Goal: Information Seeking & Learning: Learn about a topic

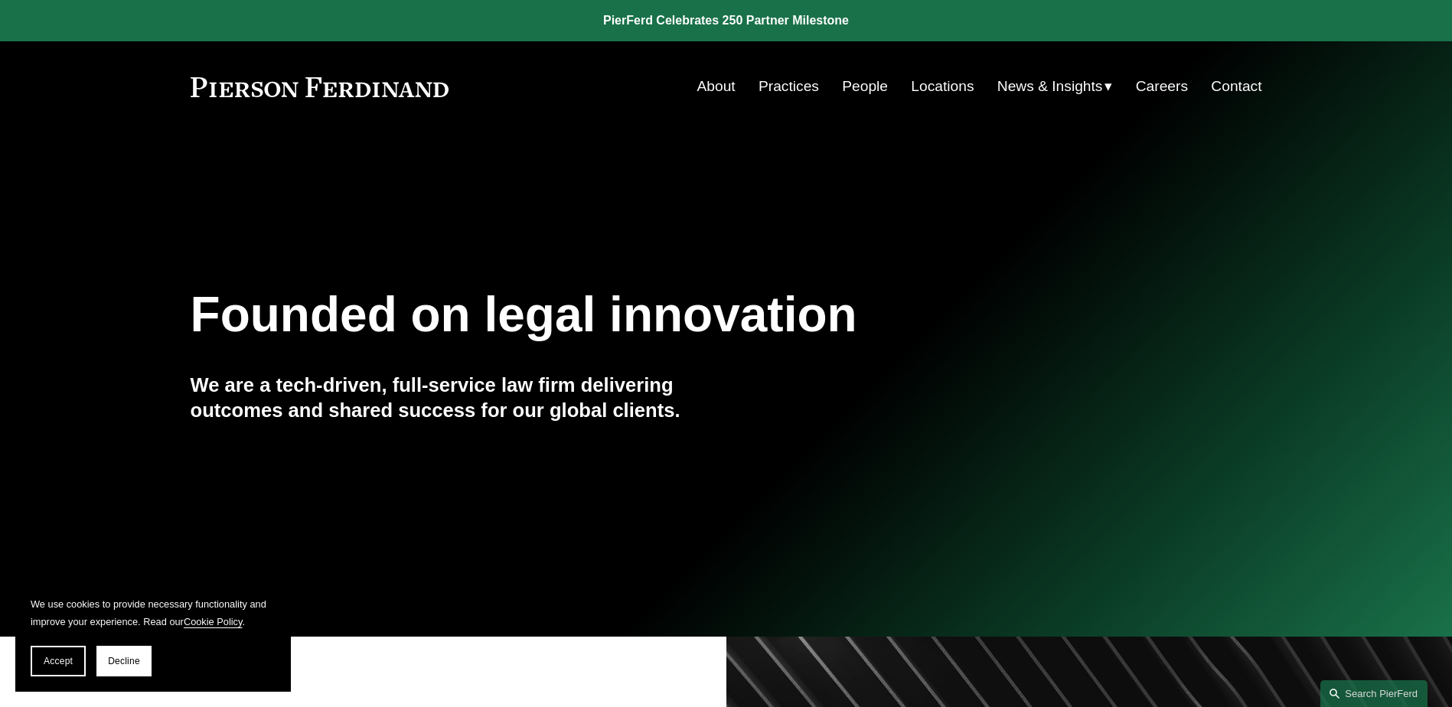
click at [846, 87] on link "People" at bounding box center [865, 86] width 46 height 29
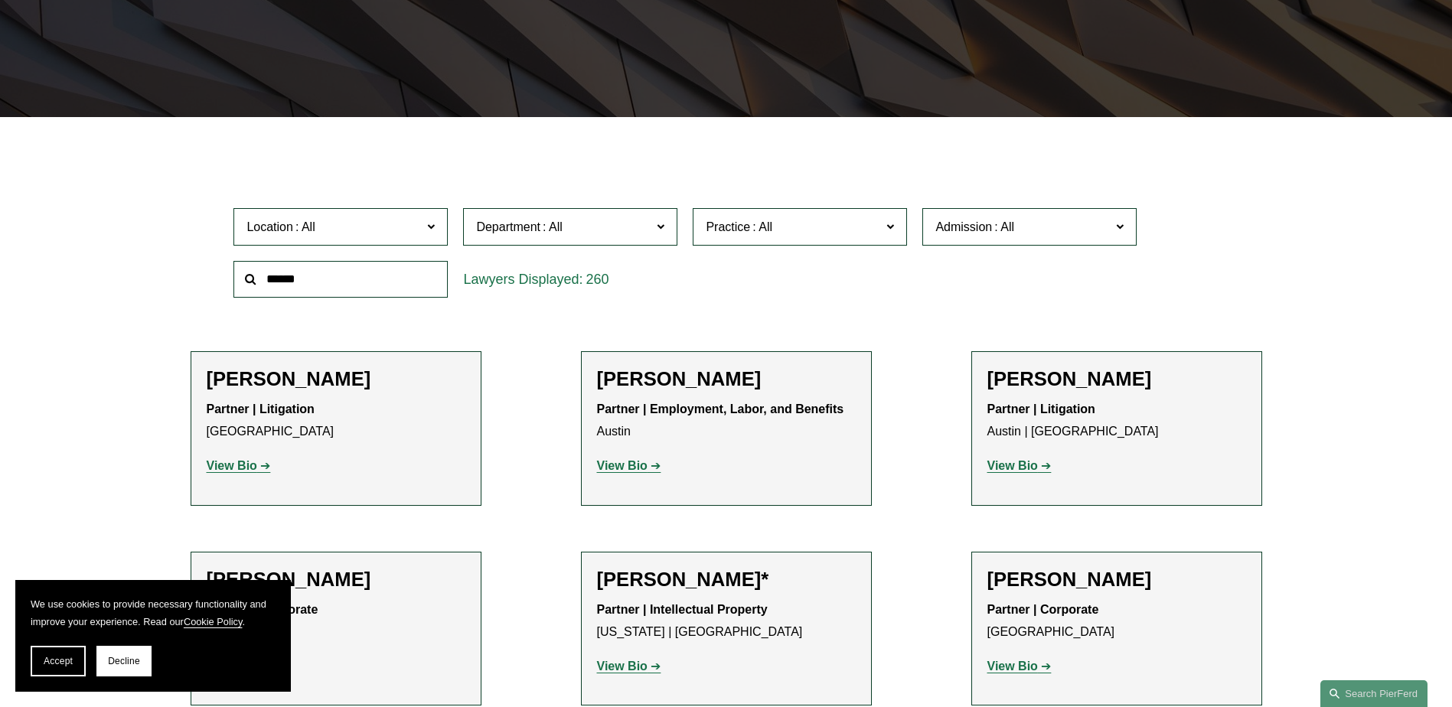
scroll to position [459, 0]
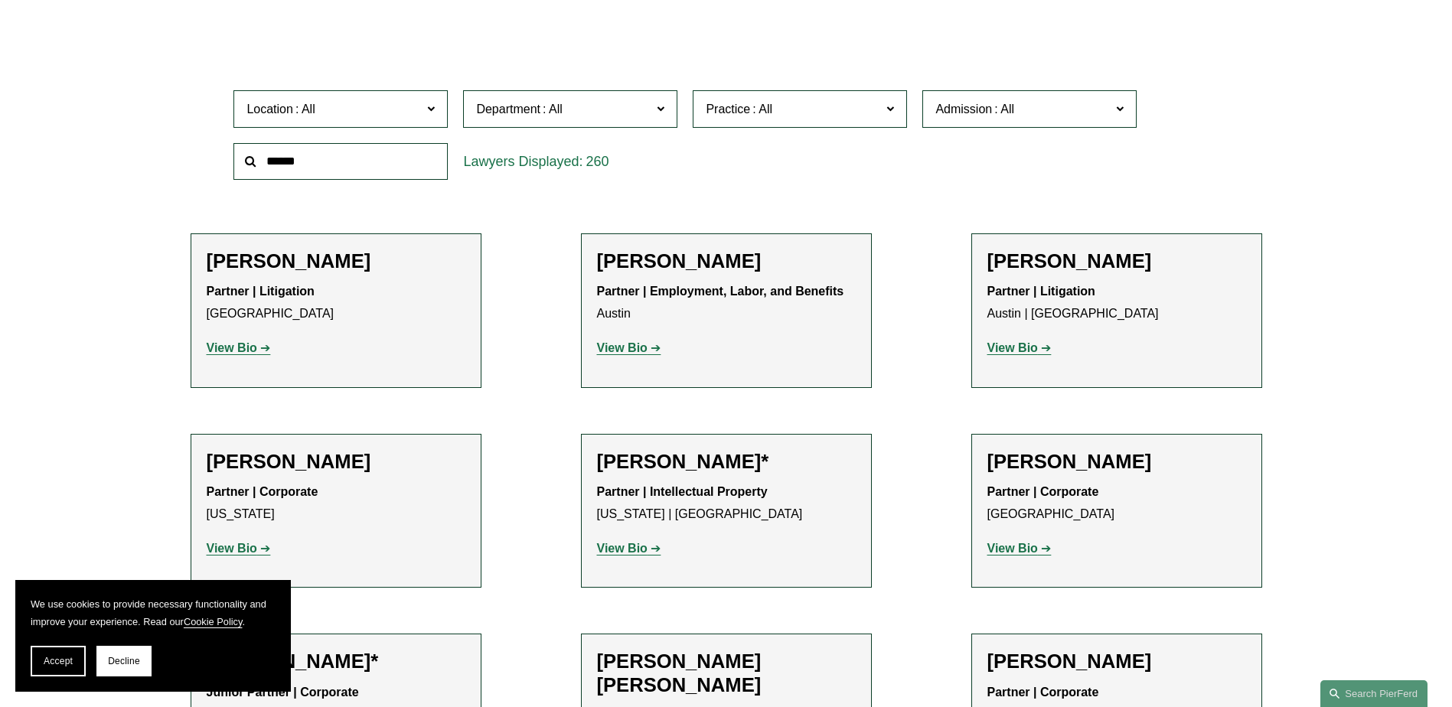
click at [1021, 344] on strong "View Bio" at bounding box center [1012, 347] width 51 height 13
click at [217, 547] on strong "View Bio" at bounding box center [232, 548] width 51 height 13
click at [619, 547] on strong "View Bio" at bounding box center [622, 548] width 51 height 13
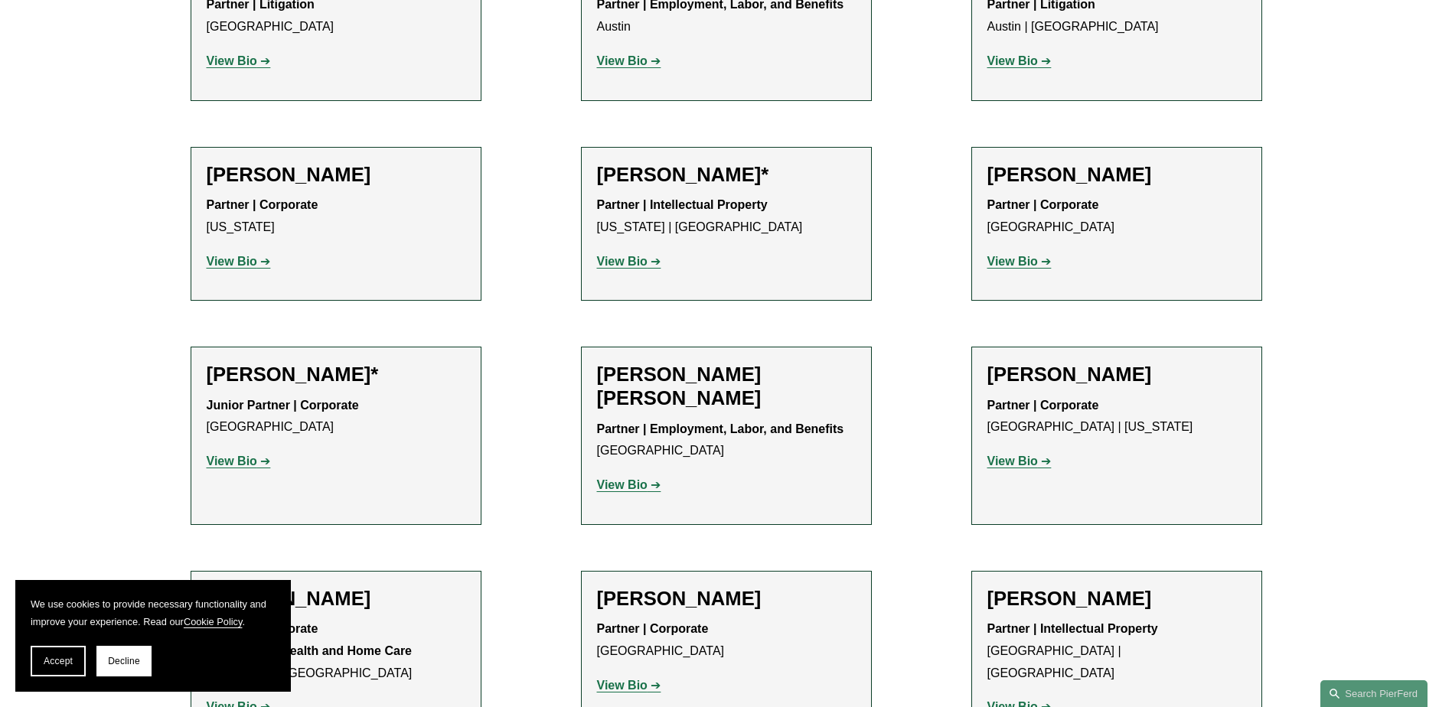
scroll to position [765, 0]
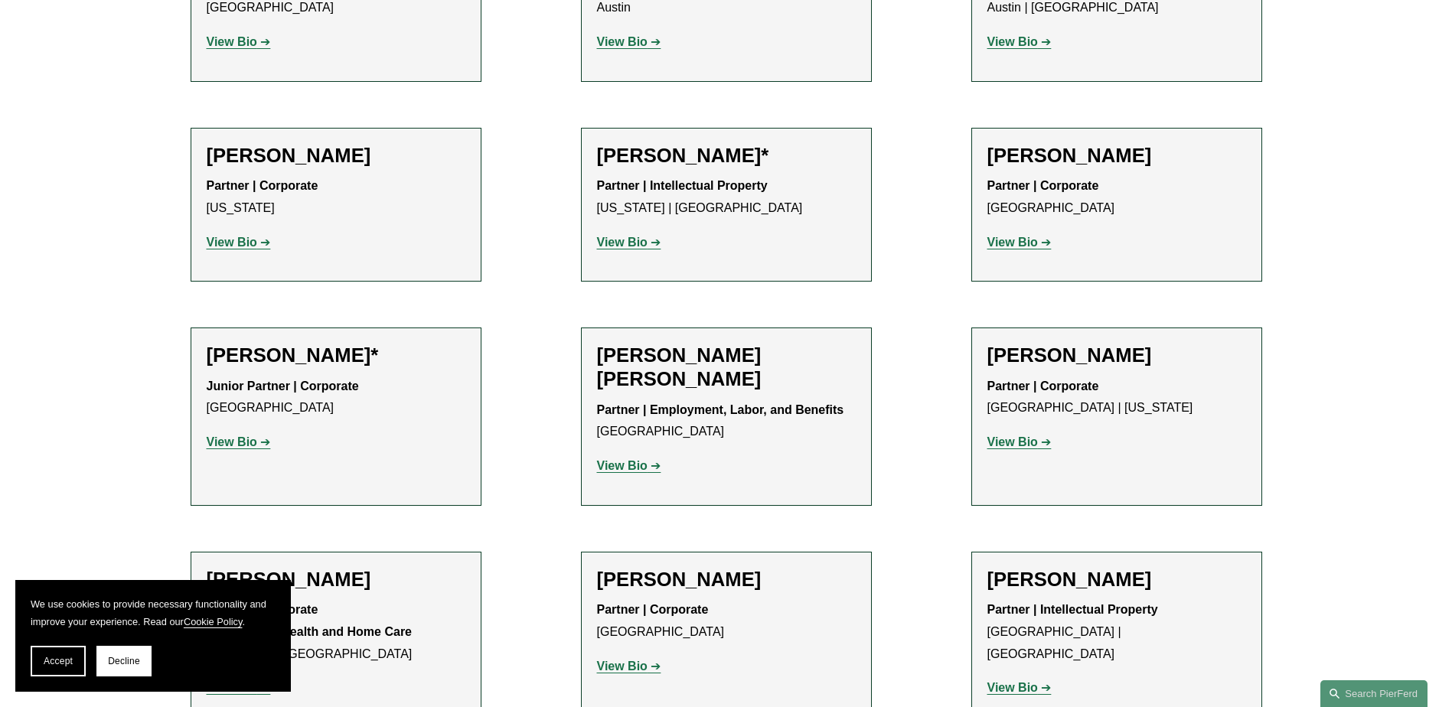
click at [627, 466] on strong "View Bio" at bounding box center [622, 465] width 51 height 13
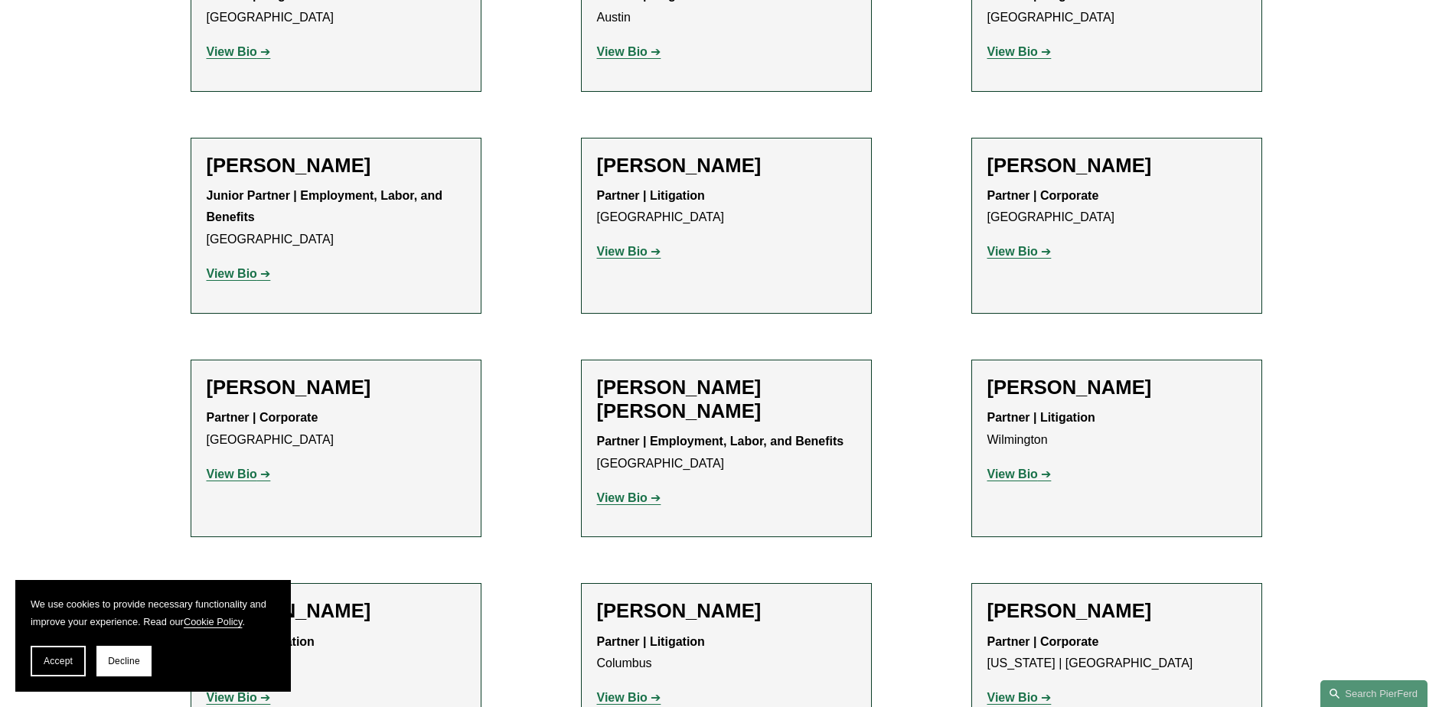
scroll to position [3215, 0]
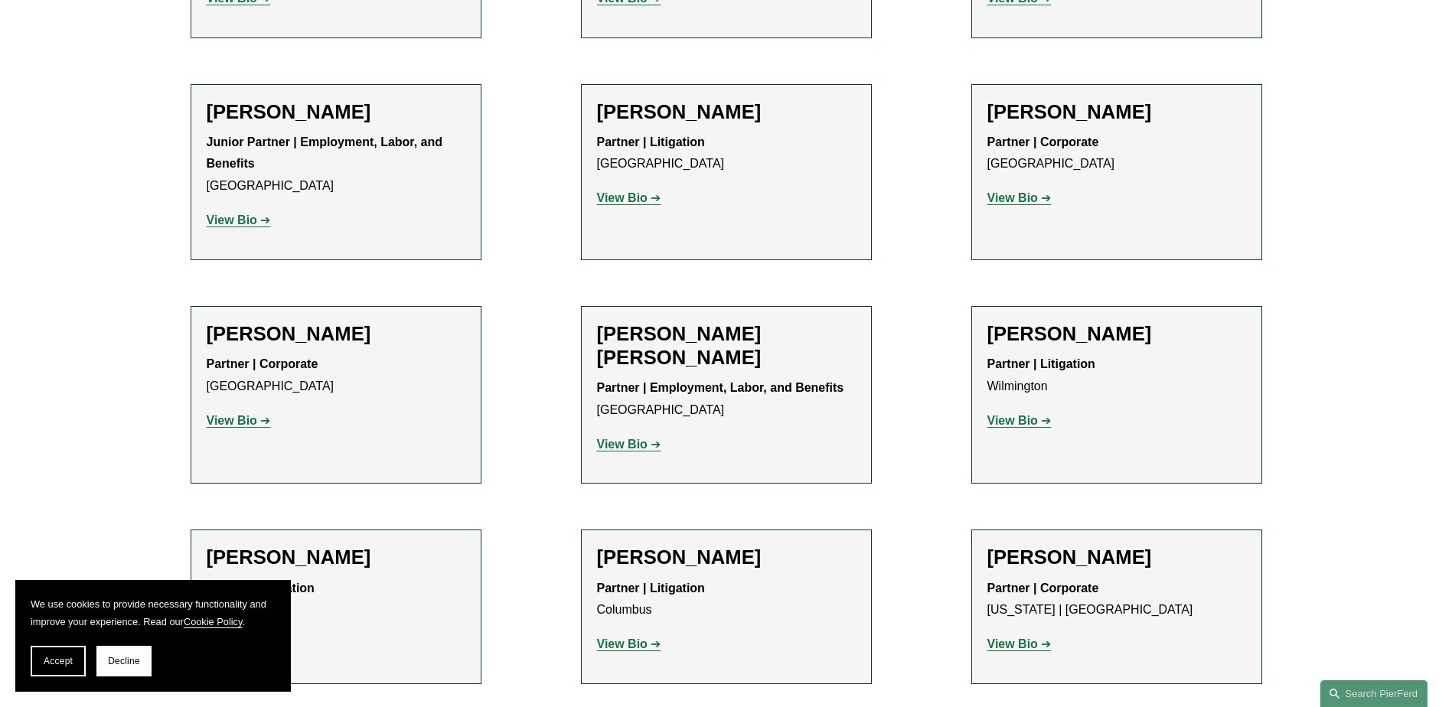
click at [628, 438] on strong "View Bio" at bounding box center [622, 444] width 51 height 13
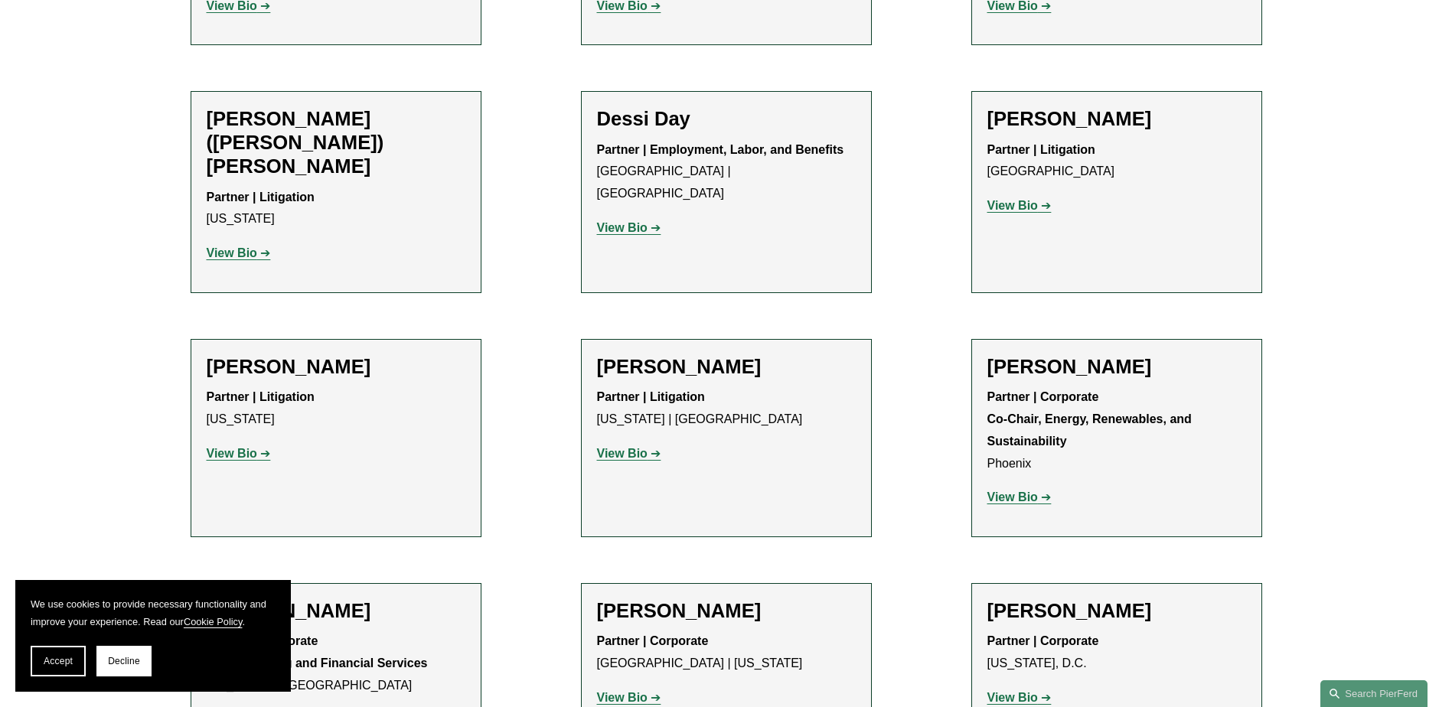
scroll to position [4746, 0]
click at [632, 446] on strong "View Bio" at bounding box center [622, 452] width 51 height 13
click at [1016, 489] on strong "View Bio" at bounding box center [1012, 495] width 51 height 13
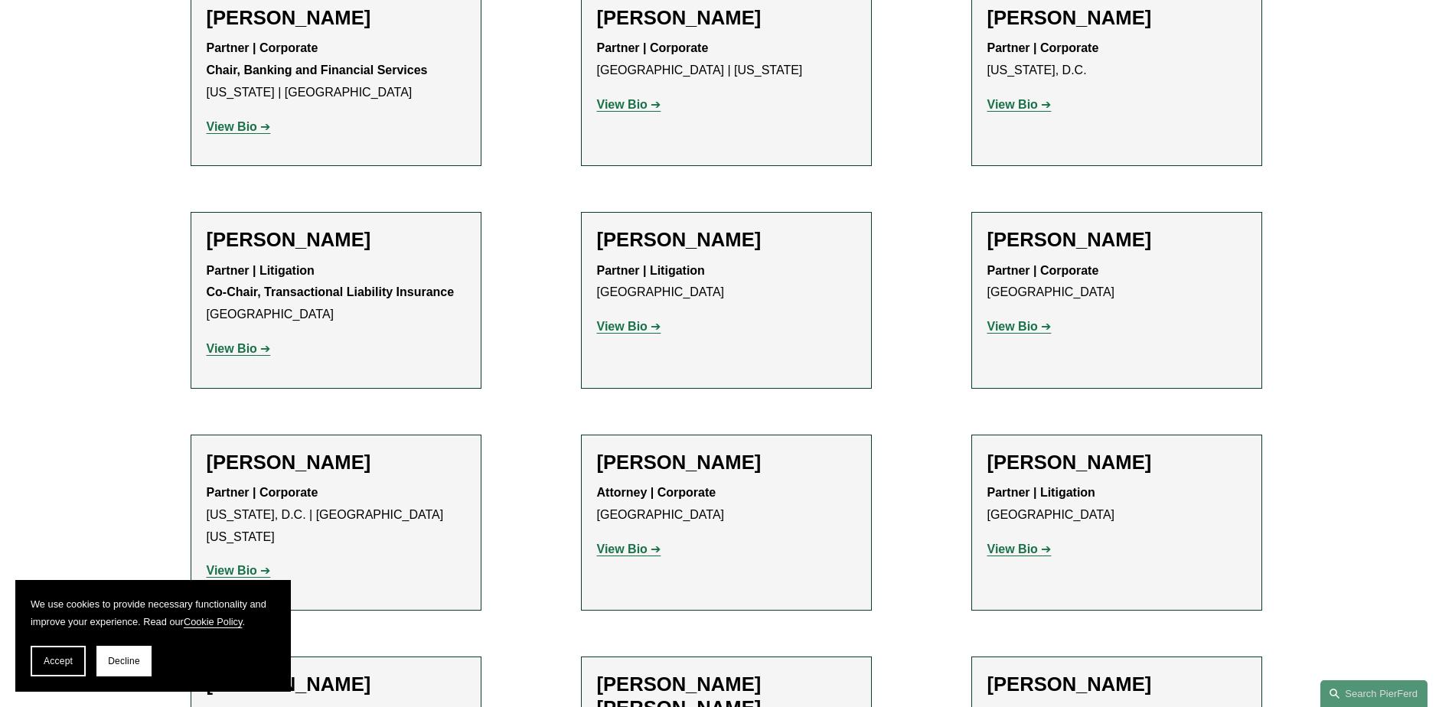
scroll to position [5358, 0]
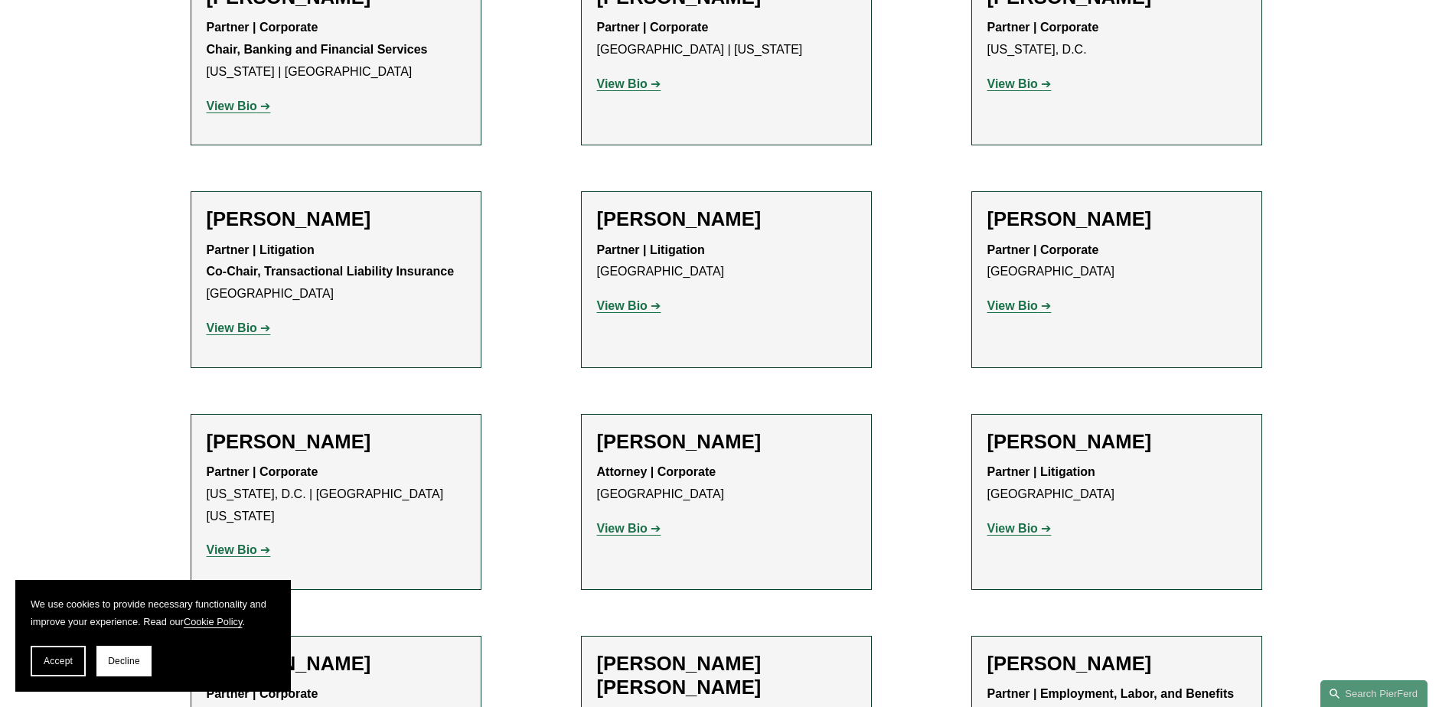
click at [239, 322] on strong "View Bio" at bounding box center [232, 328] width 51 height 13
click at [643, 299] on strong "View Bio" at bounding box center [622, 305] width 51 height 13
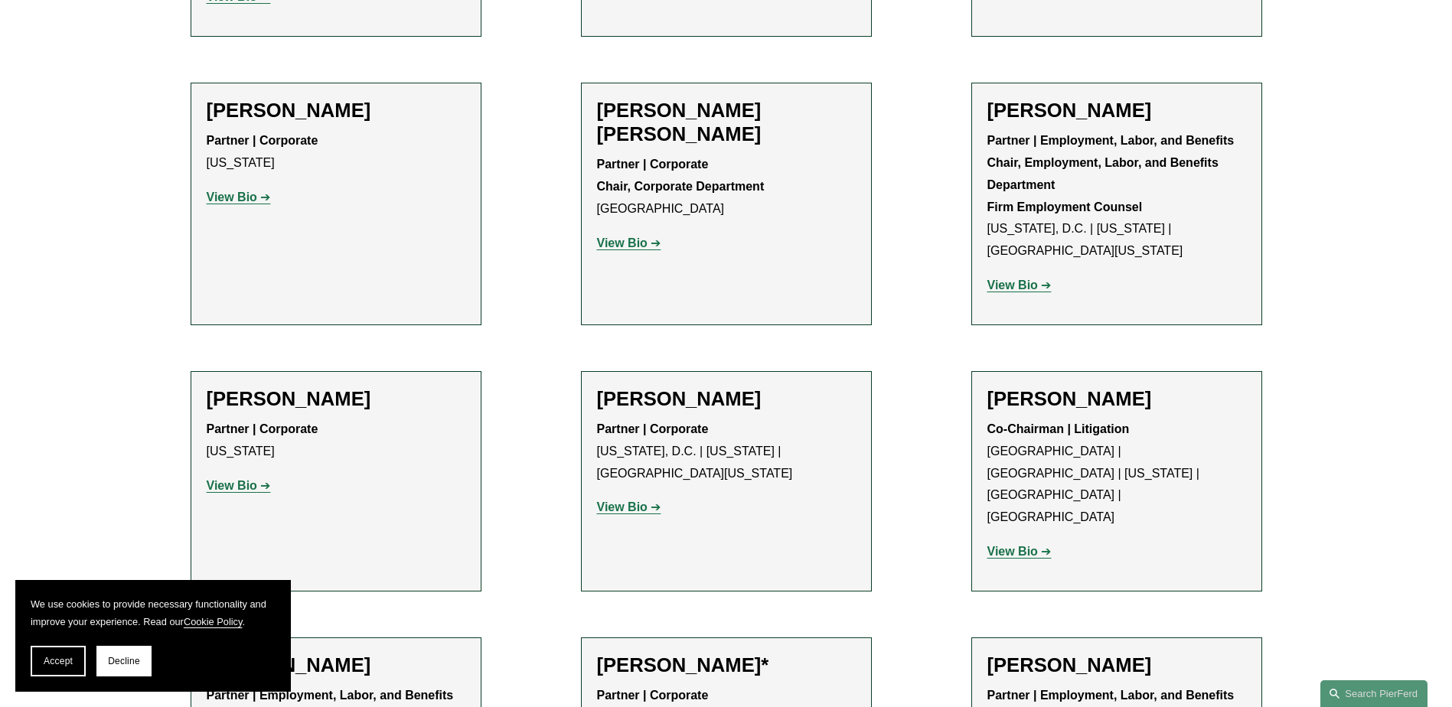
scroll to position [5971, 0]
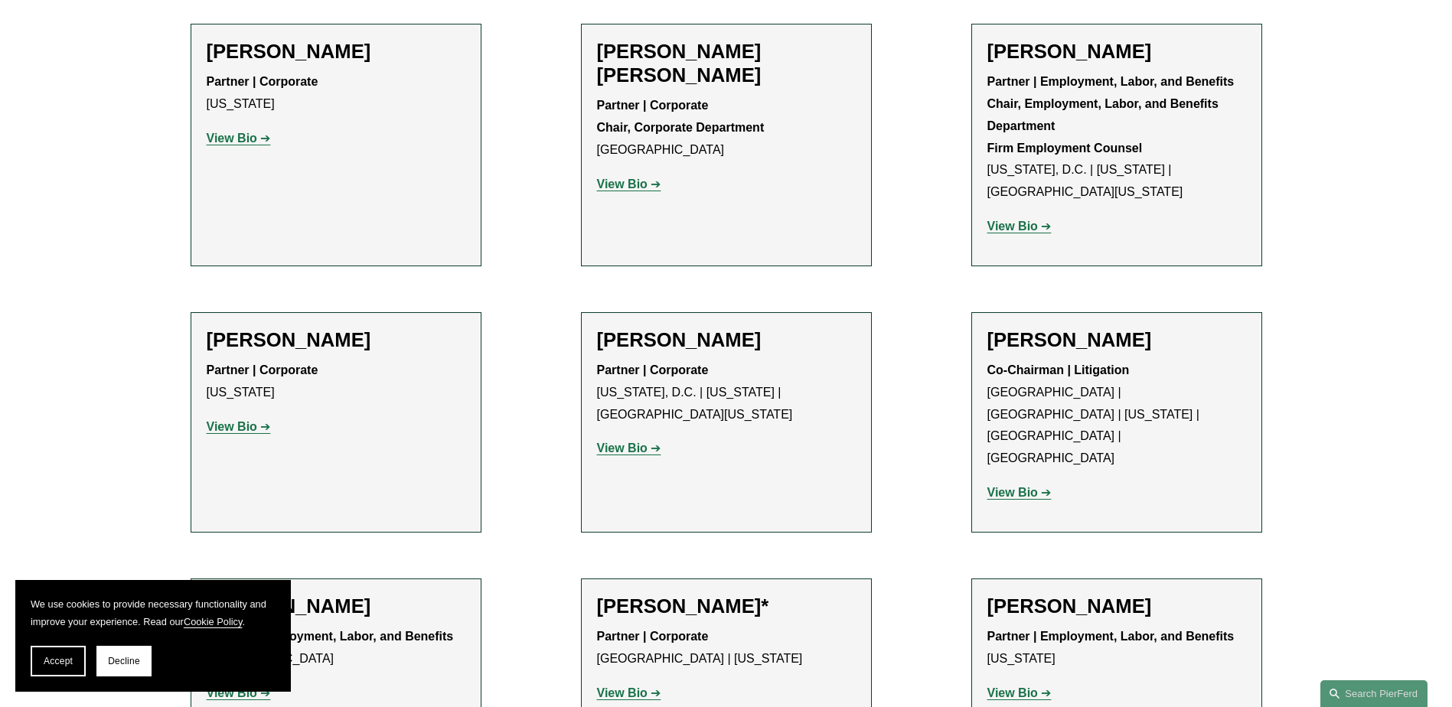
click at [1016, 687] on strong "View Bio" at bounding box center [1012, 693] width 51 height 13
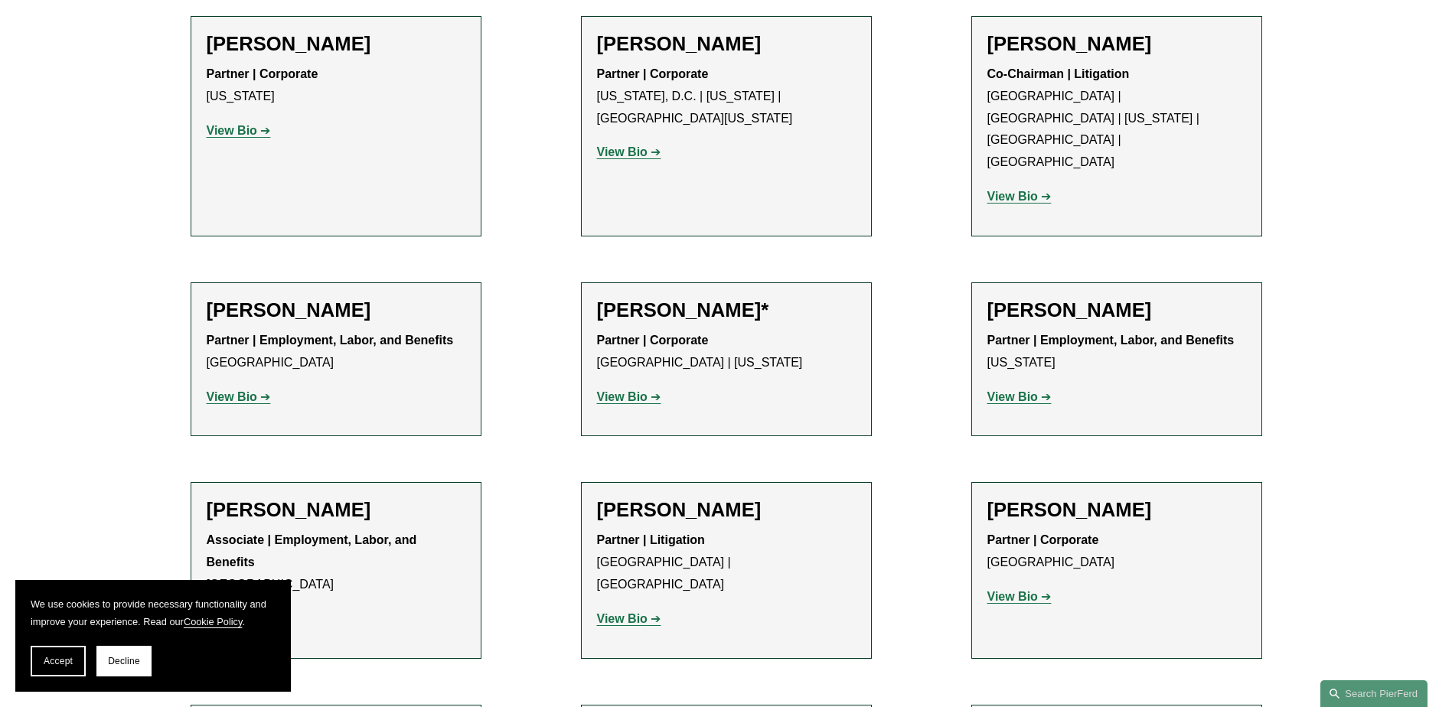
scroll to position [6430, 0]
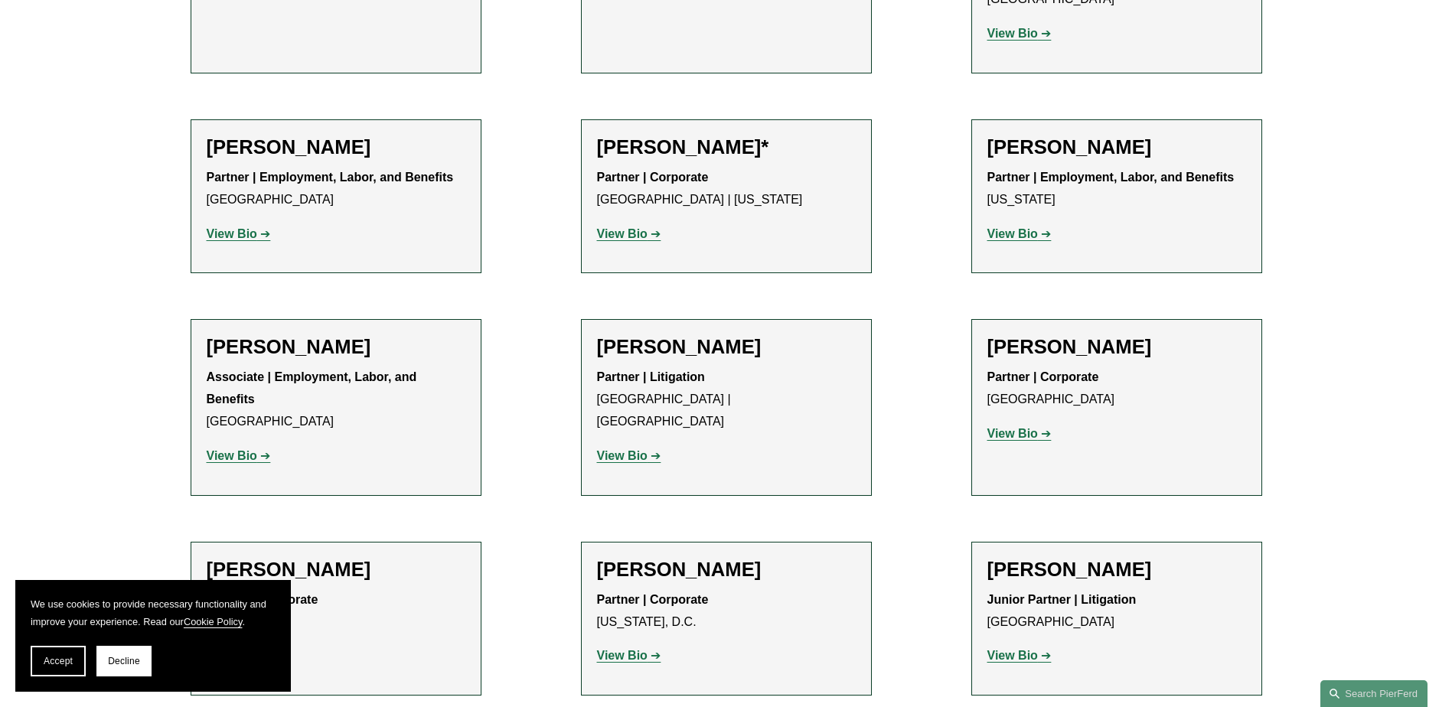
click at [628, 649] on strong "View Bio" at bounding box center [622, 655] width 51 height 13
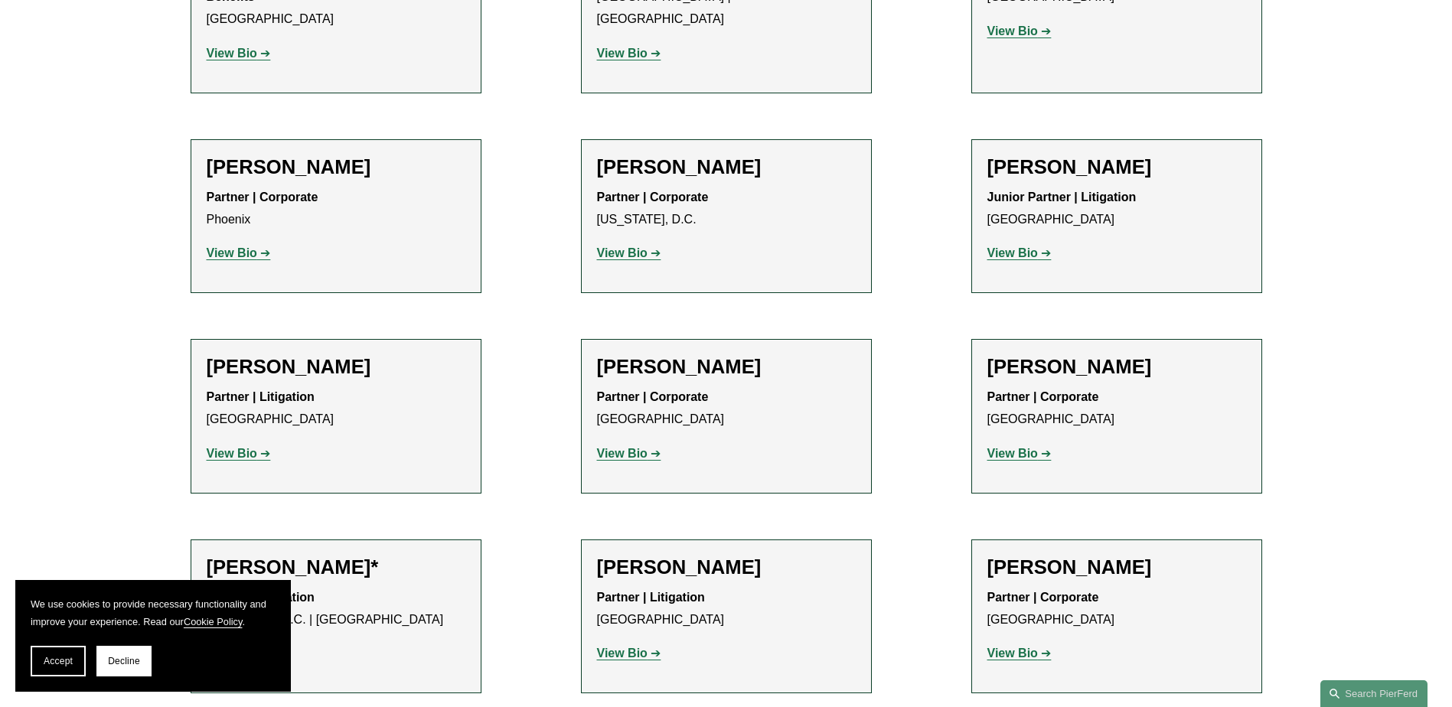
scroll to position [6889, 0]
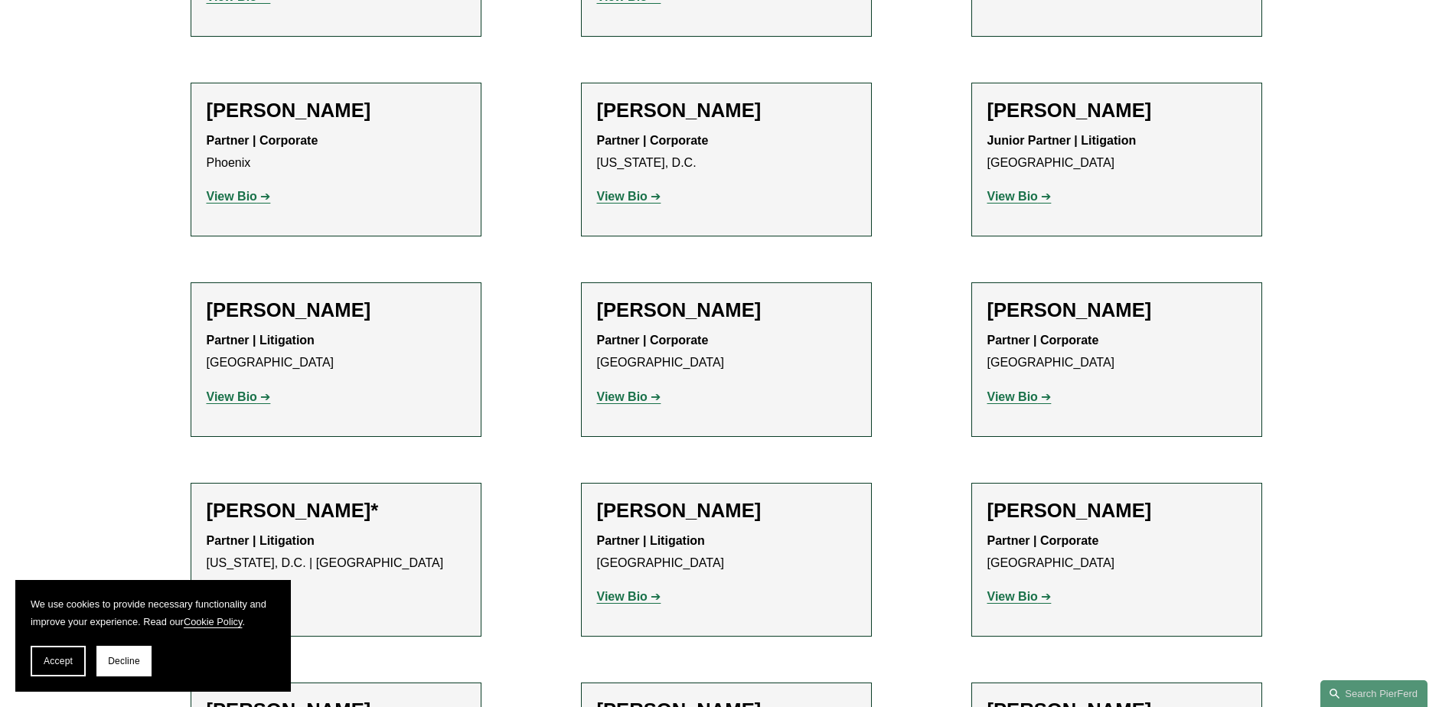
click at [623, 590] on strong "View Bio" at bounding box center [622, 596] width 51 height 13
click at [1026, 590] on strong "View Bio" at bounding box center [1012, 596] width 51 height 13
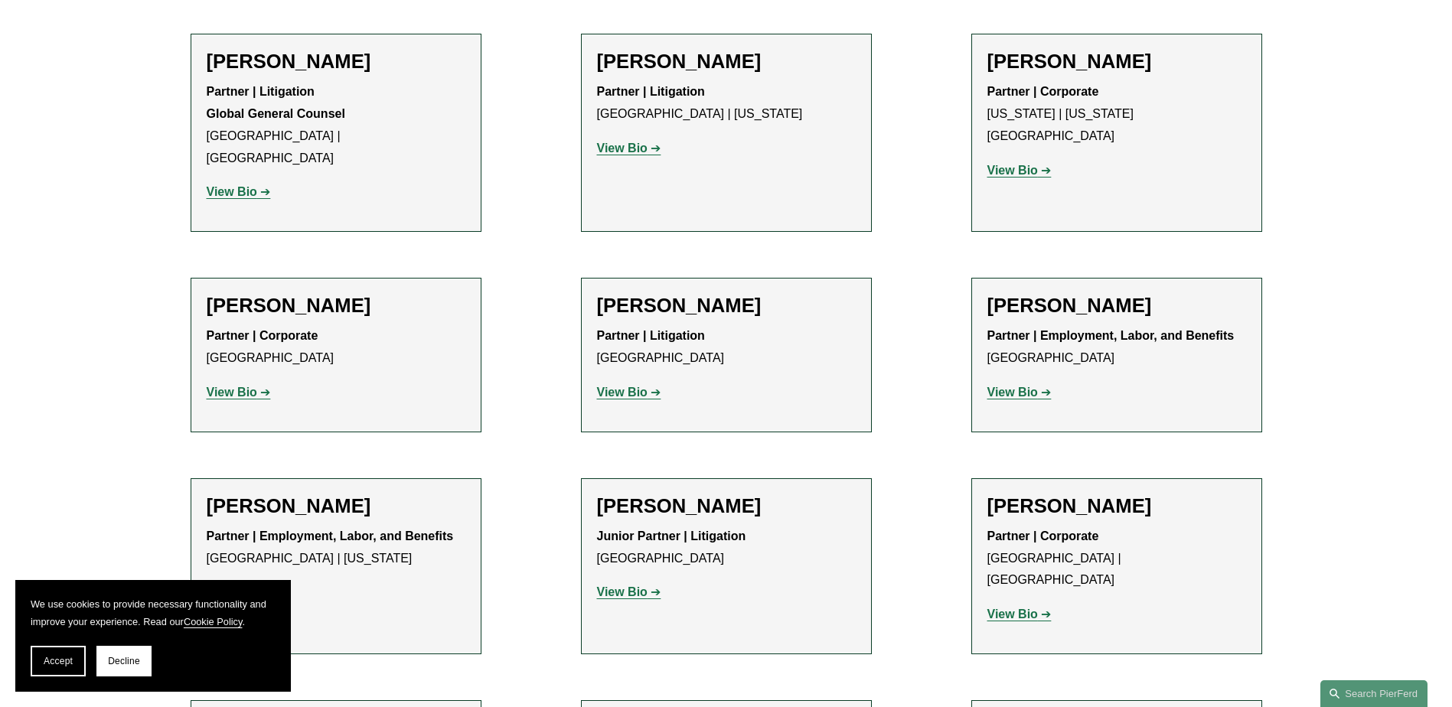
scroll to position [8114, 0]
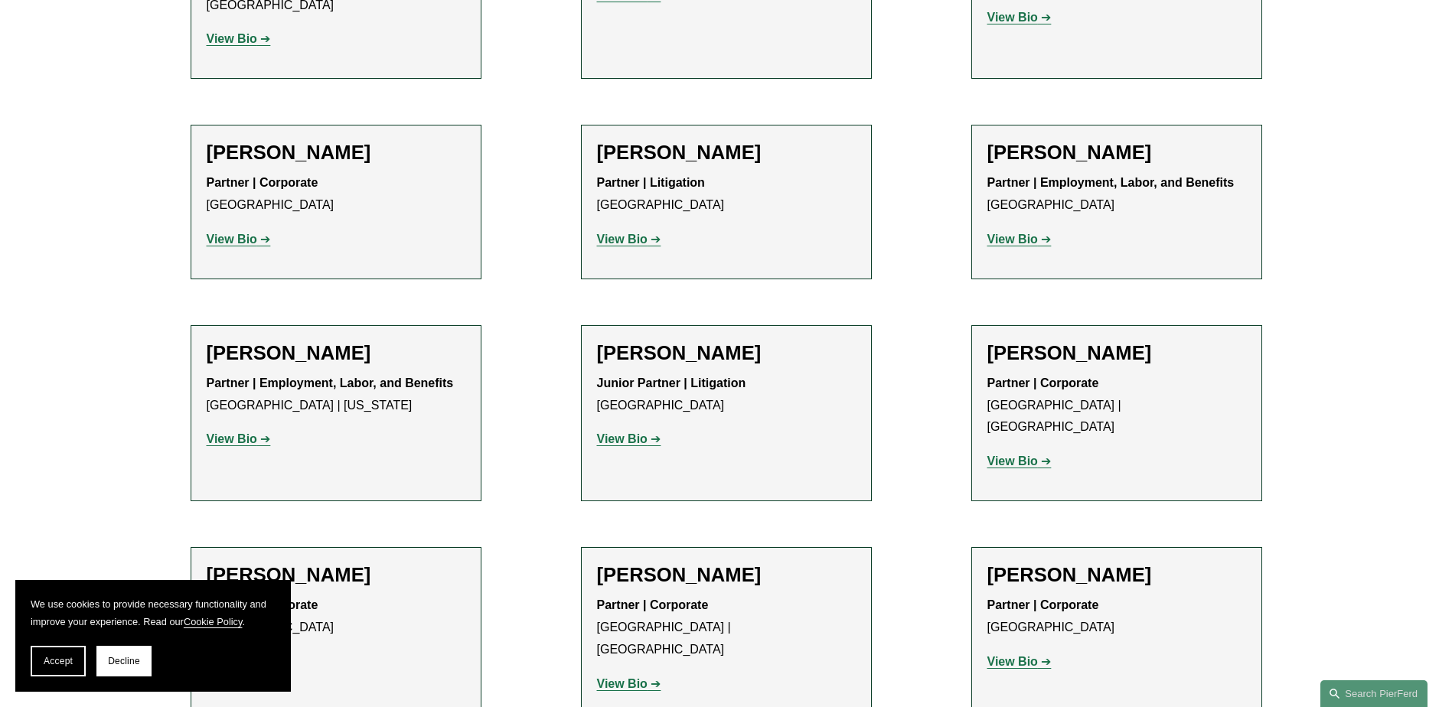
click at [1011, 655] on strong "View Bio" at bounding box center [1012, 661] width 51 height 13
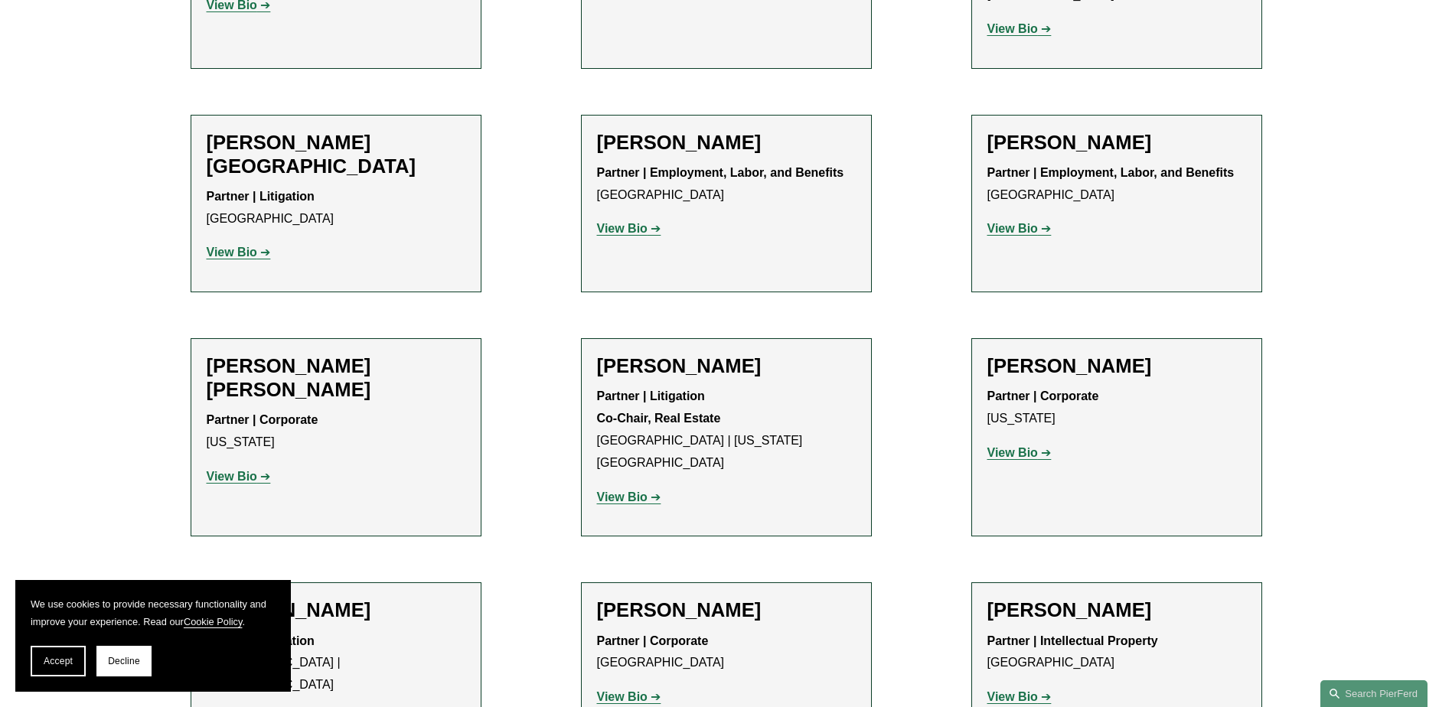
scroll to position [9033, 0]
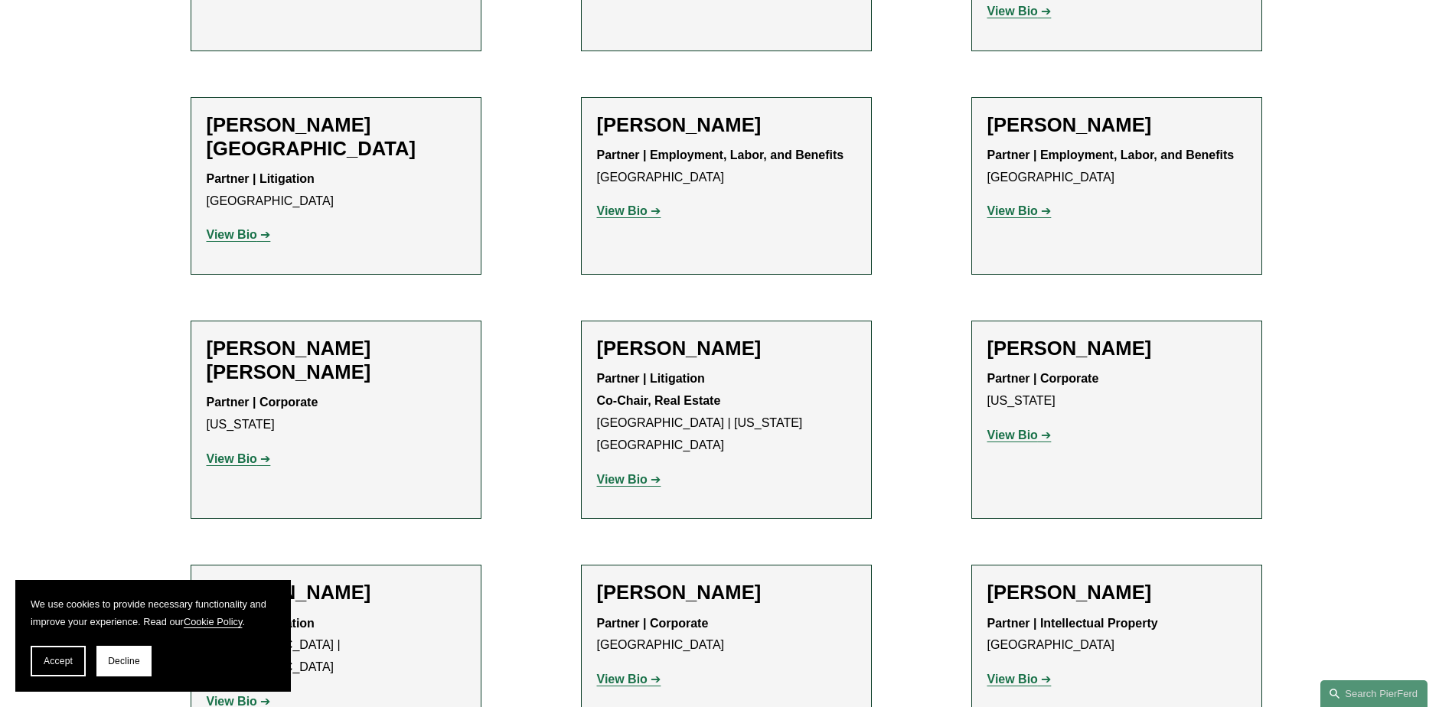
click at [1027, 673] on strong "View Bio" at bounding box center [1012, 679] width 51 height 13
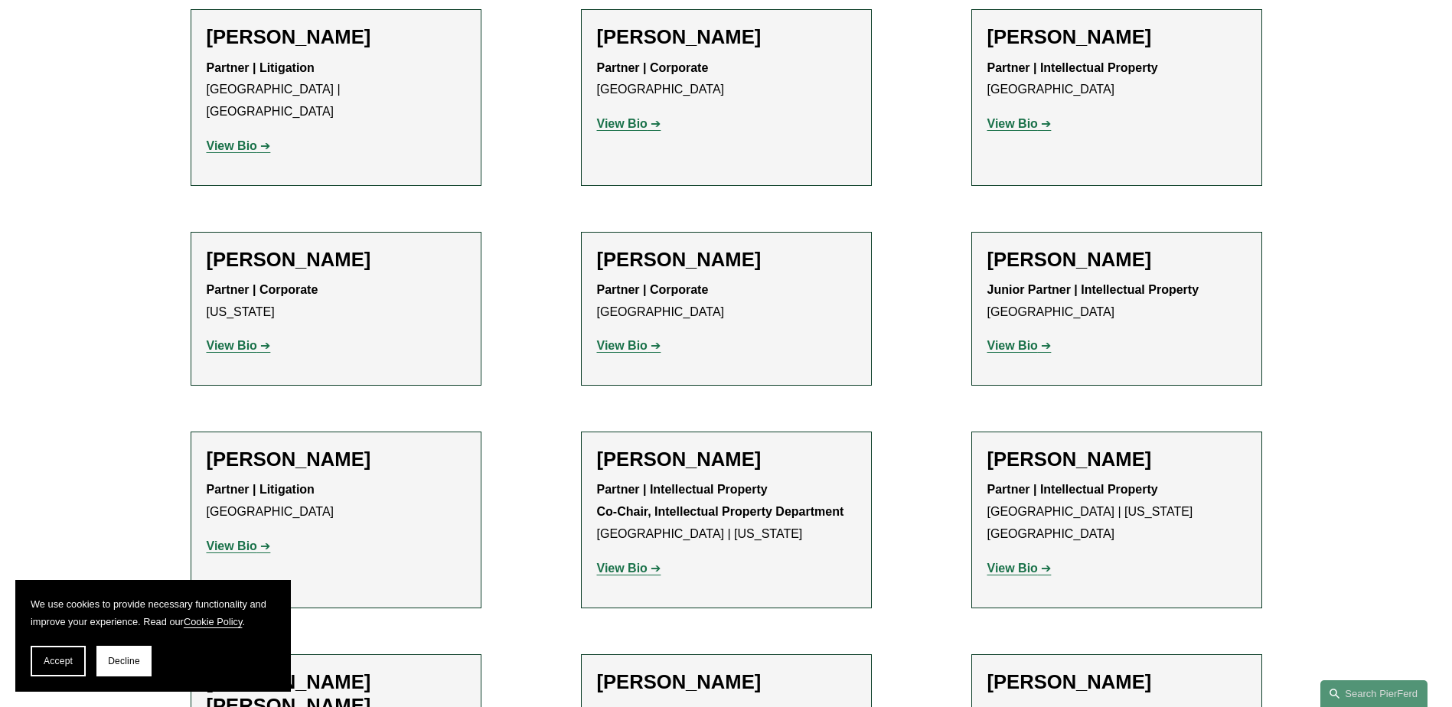
scroll to position [9645, 0]
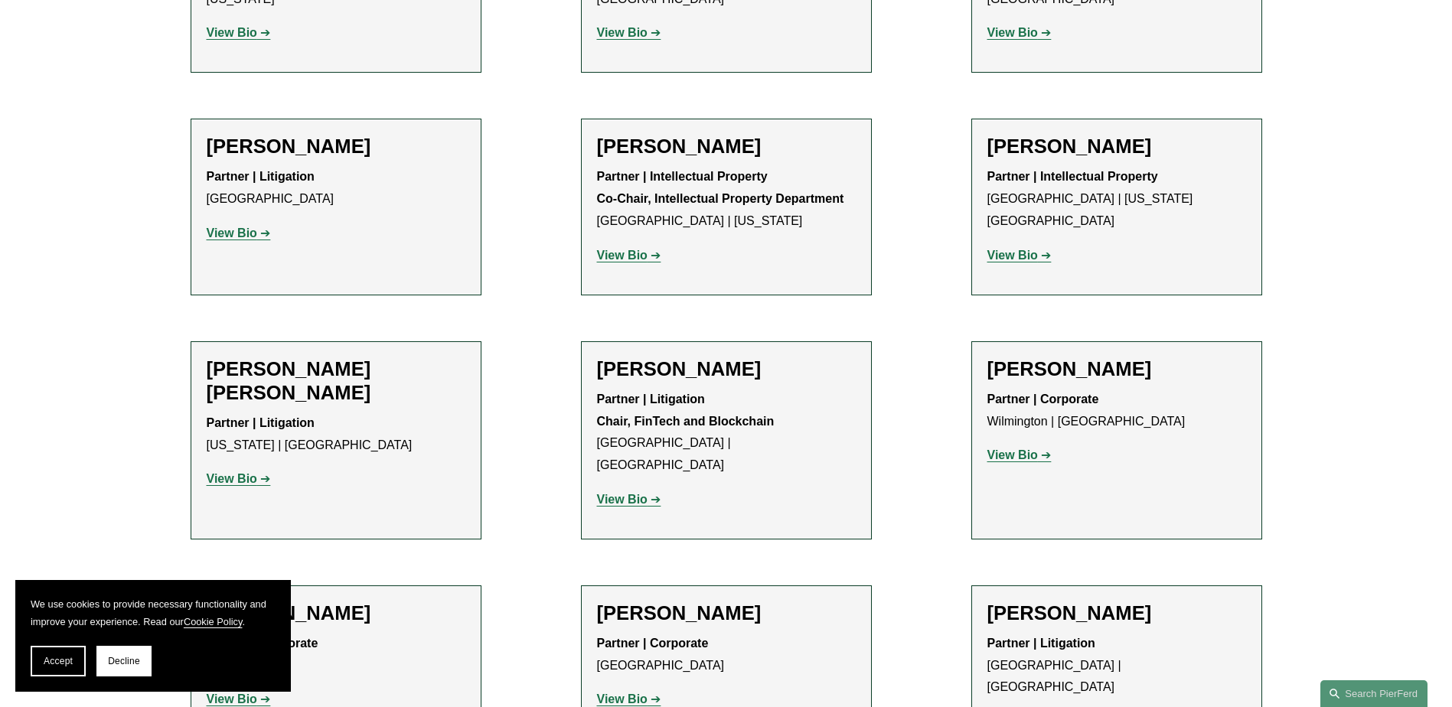
scroll to position [10105, 0]
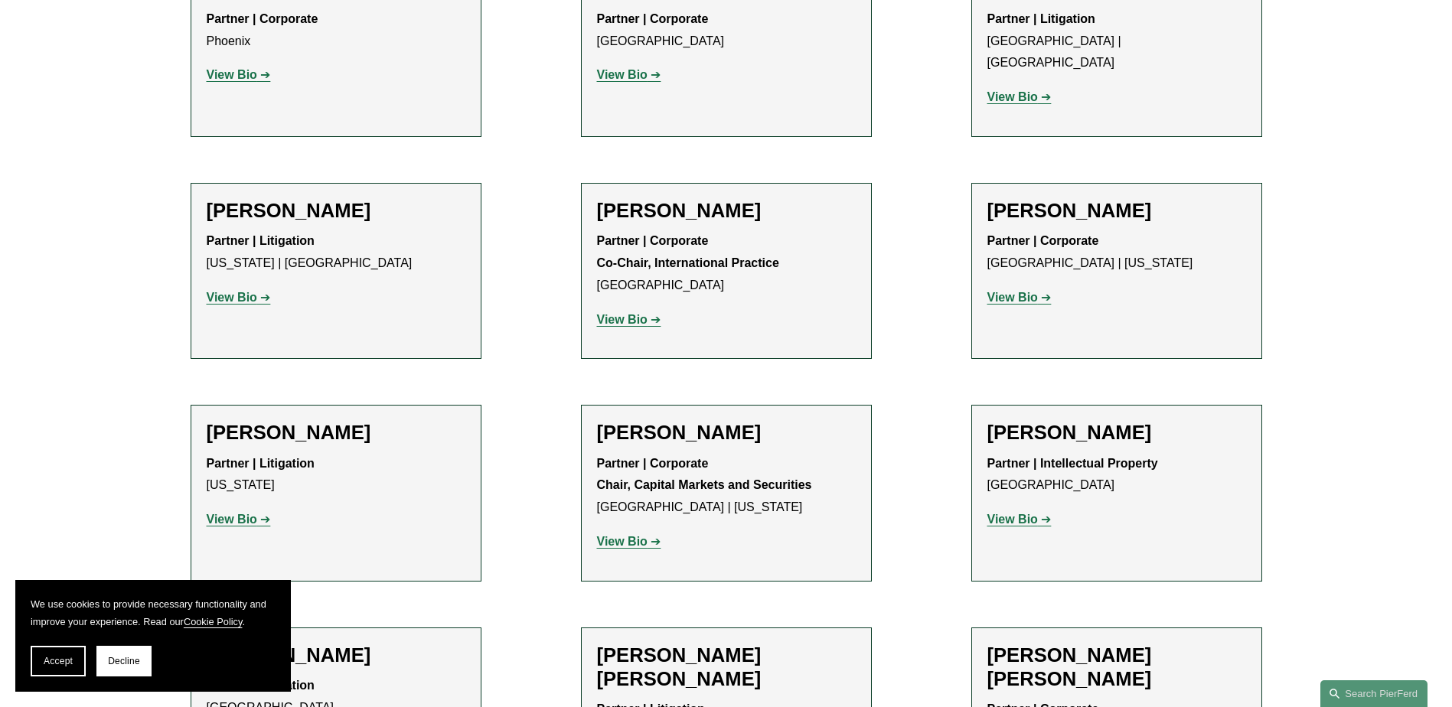
scroll to position [10564, 0]
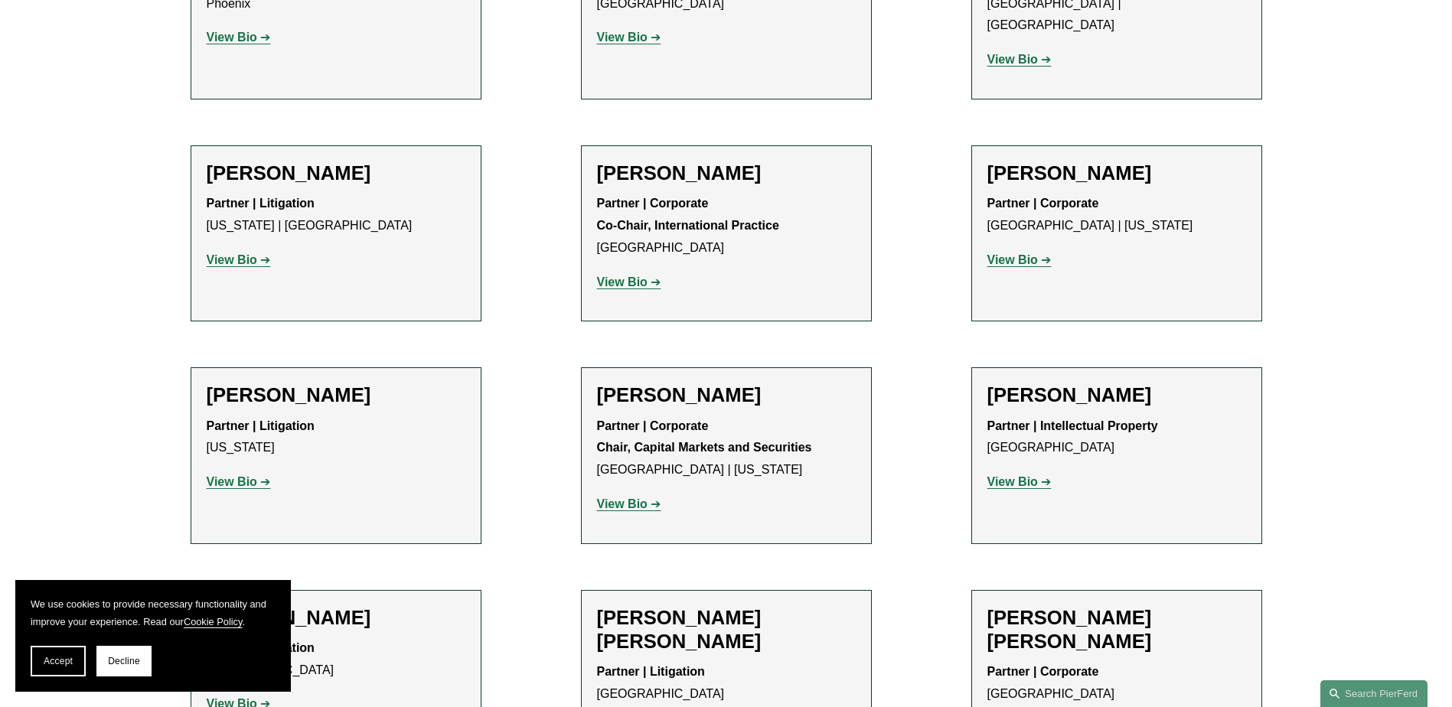
click at [227, 697] on strong "View Bio" at bounding box center [232, 703] width 51 height 13
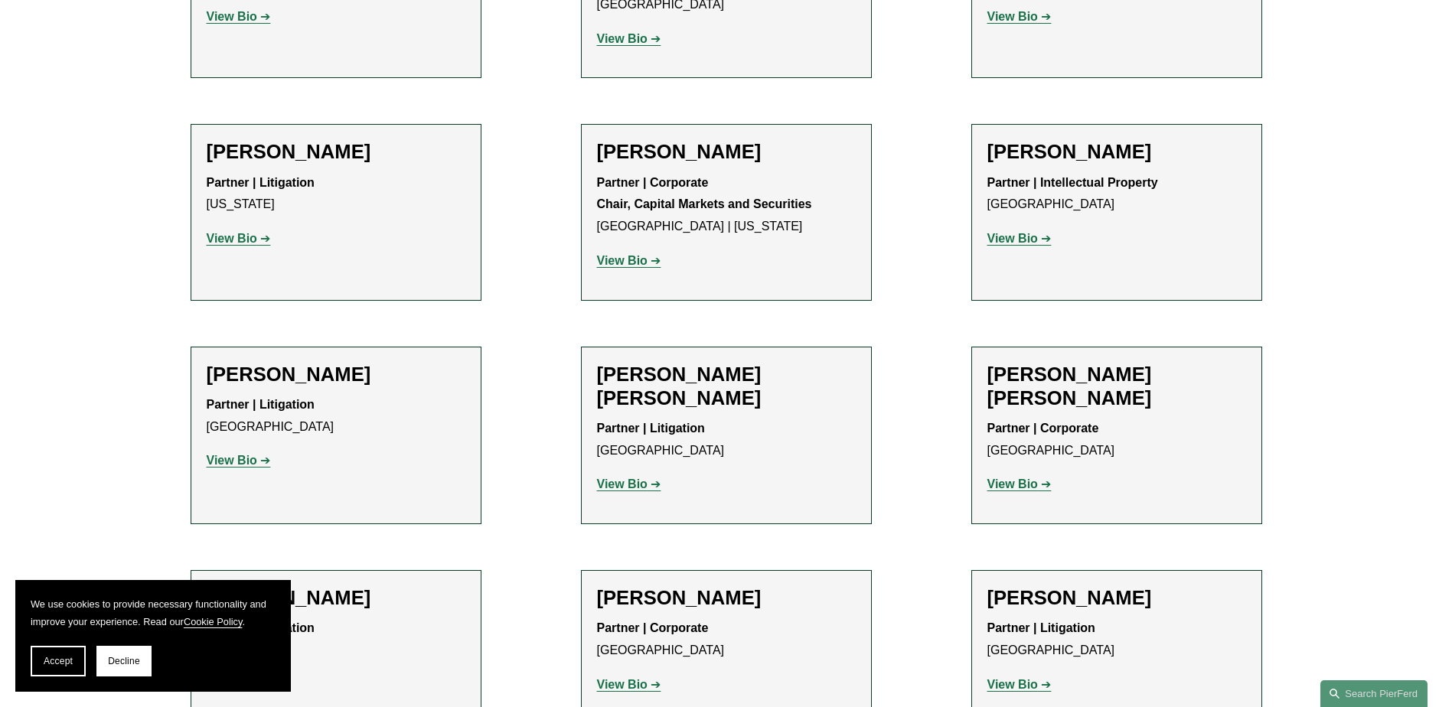
scroll to position [10870, 0]
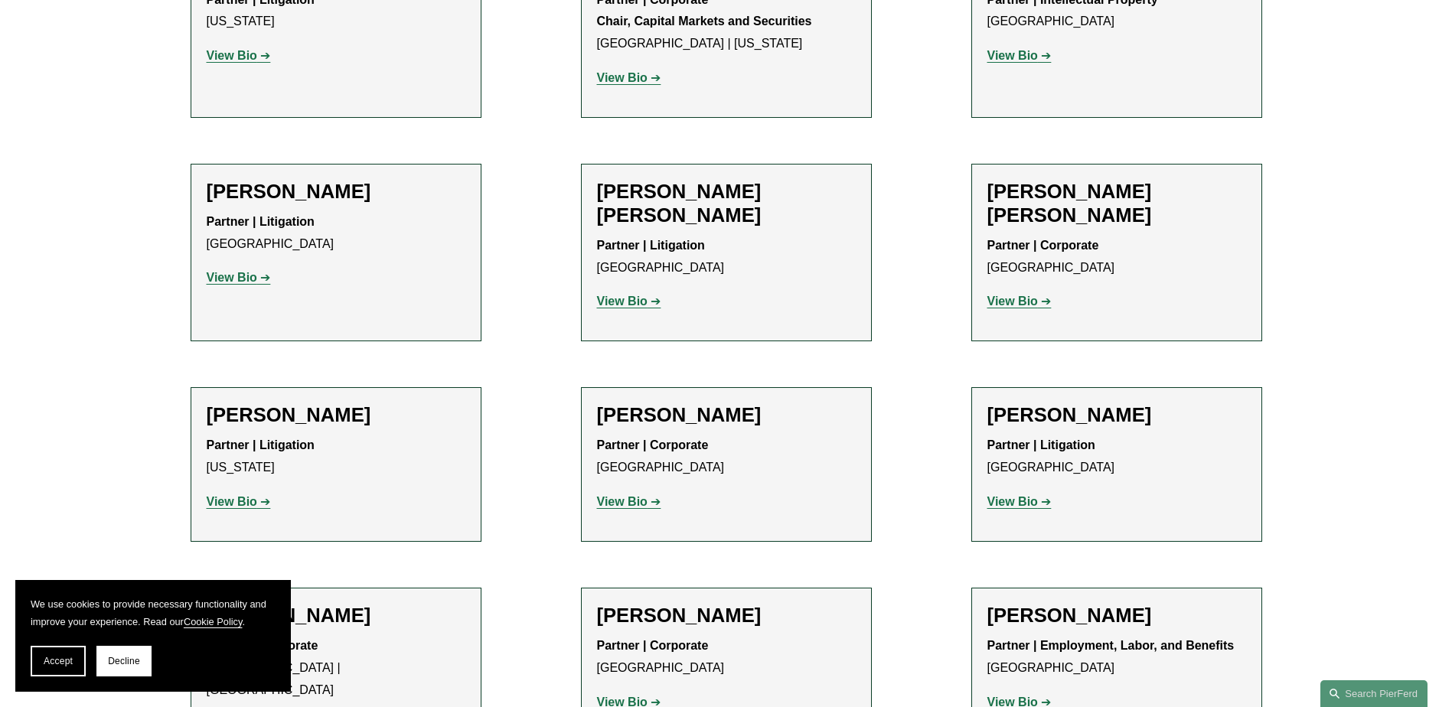
scroll to position [11176, 0]
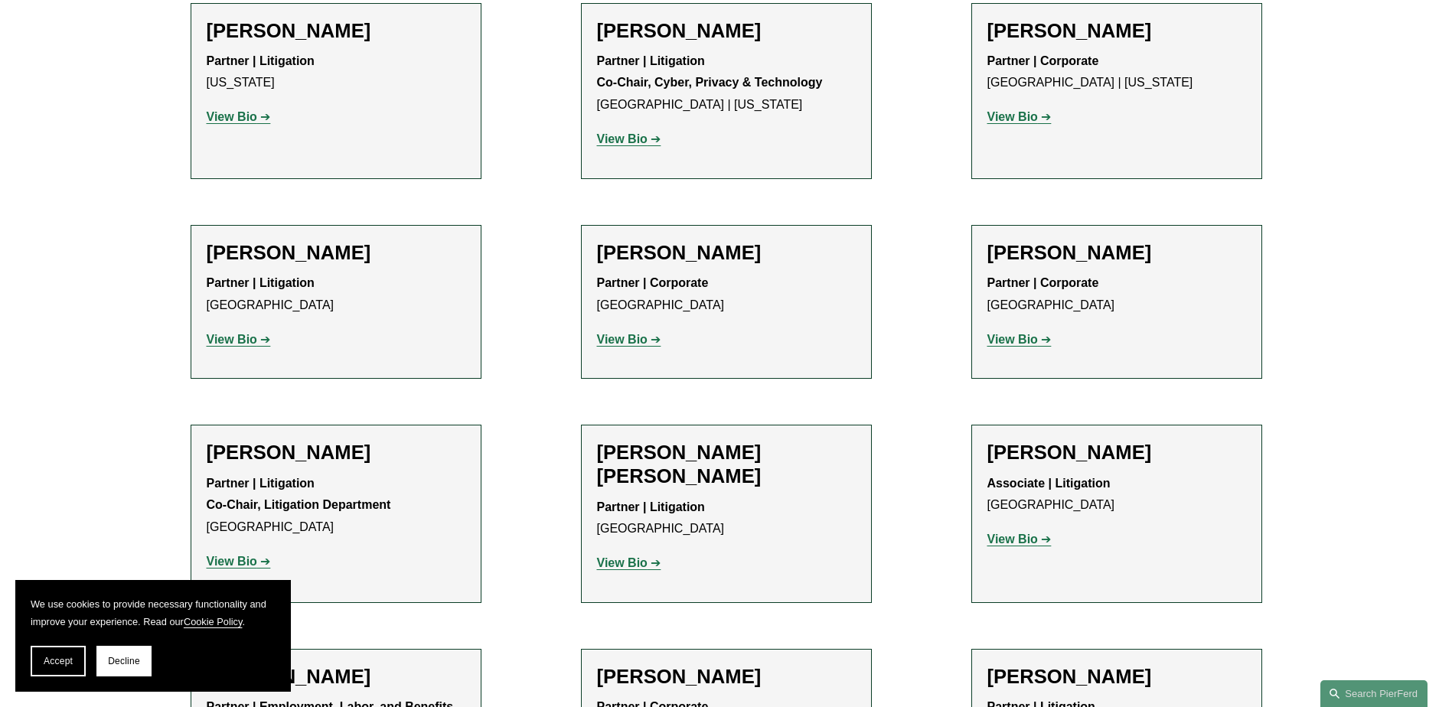
scroll to position [13779, 0]
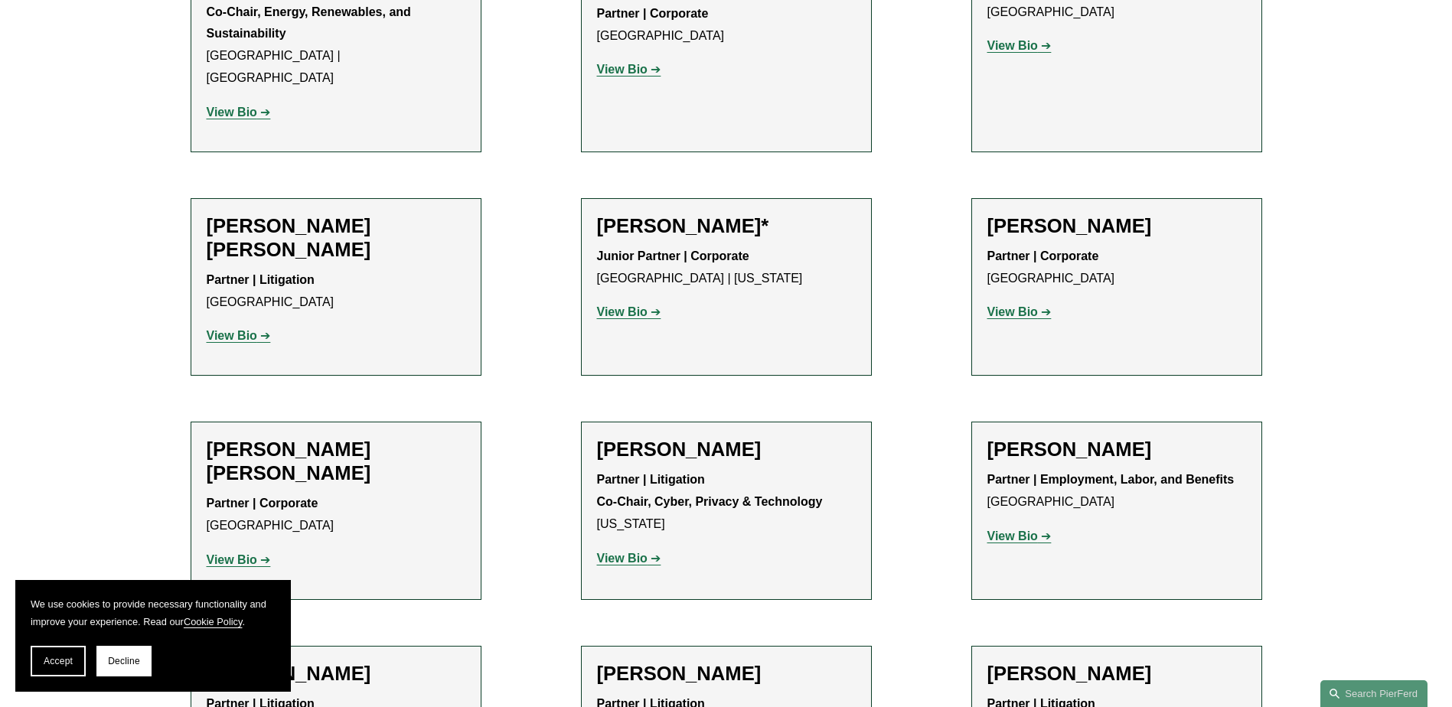
scroll to position [15157, 0]
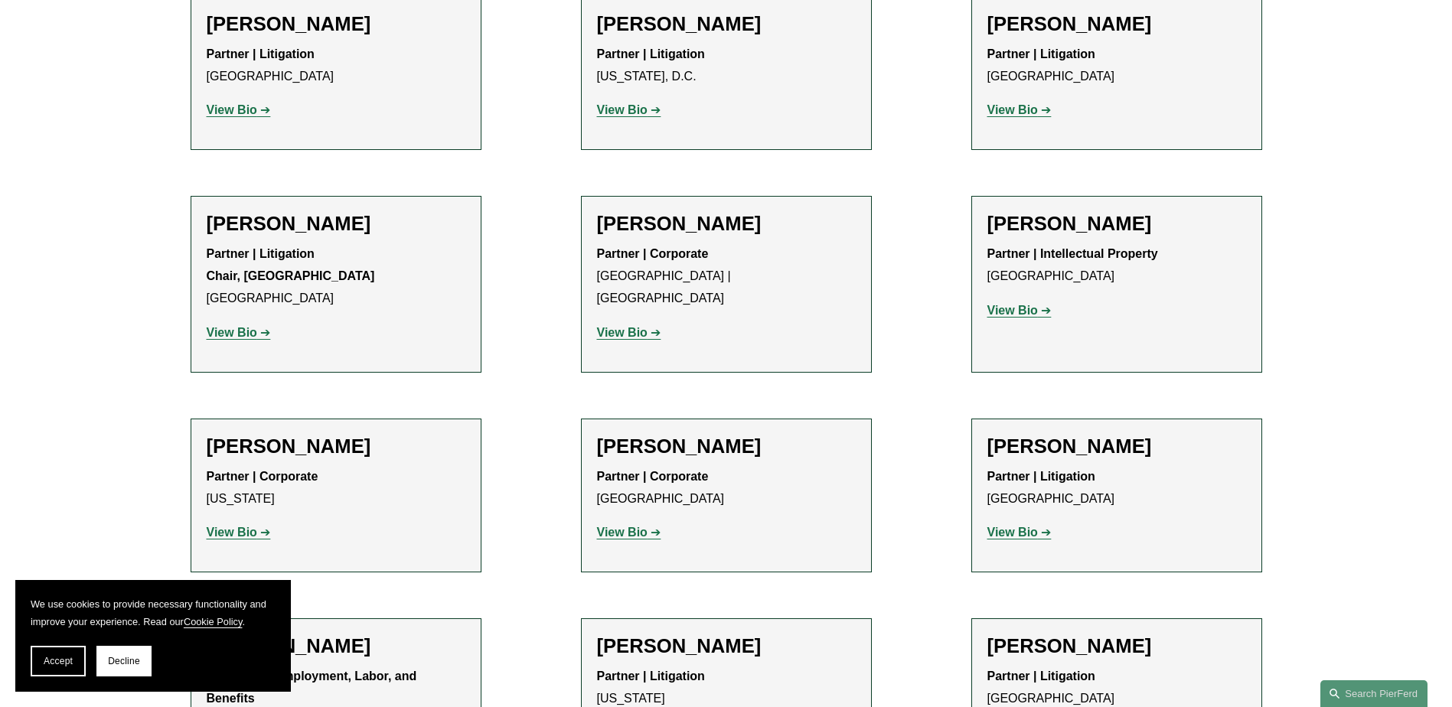
scroll to position [15769, 0]
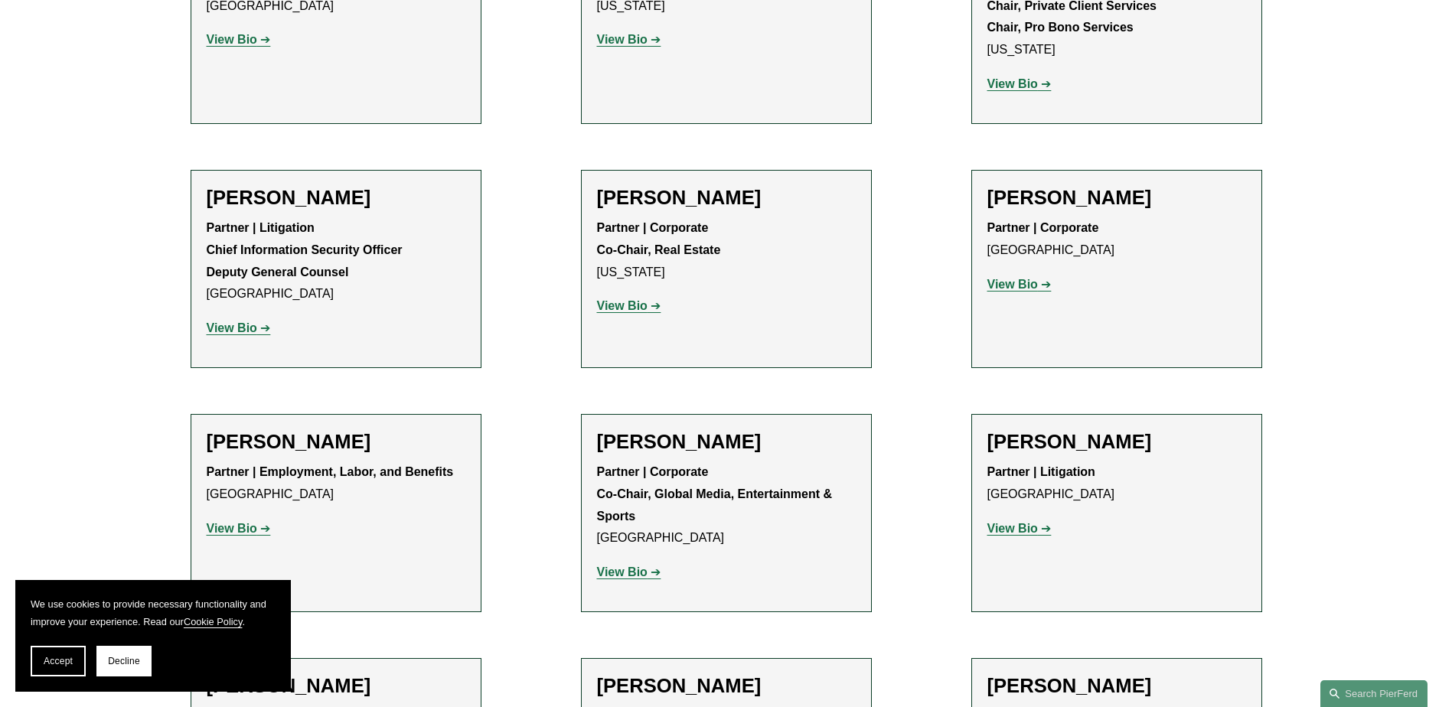
scroll to position [17147, 0]
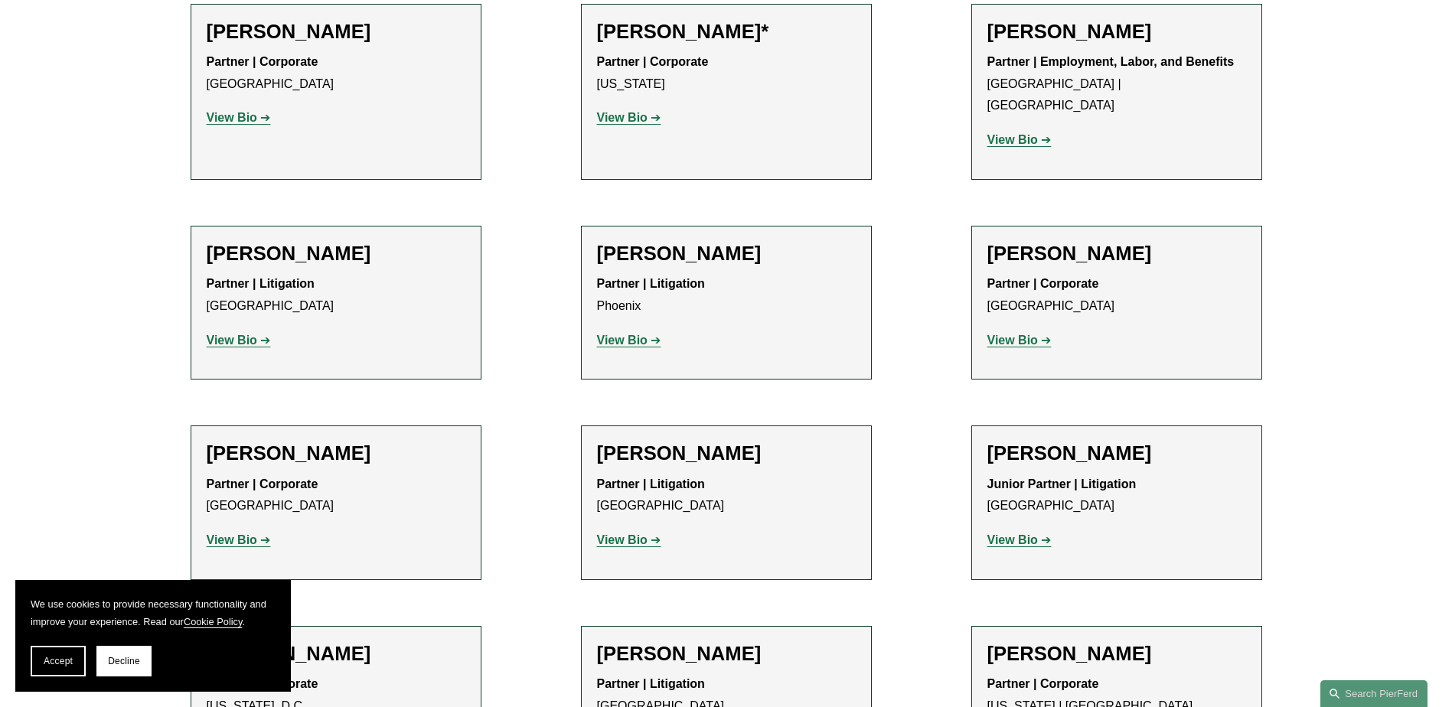
scroll to position [18066, 0]
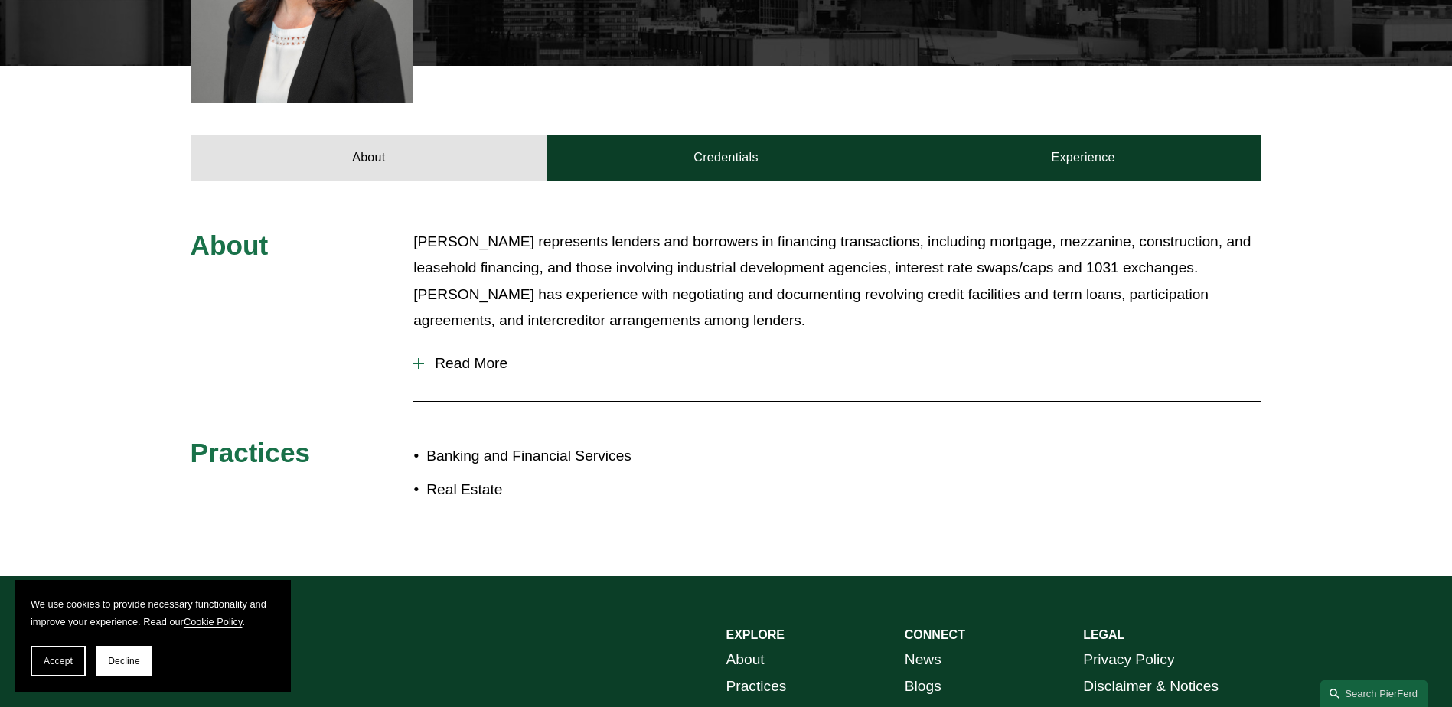
scroll to position [768, 0]
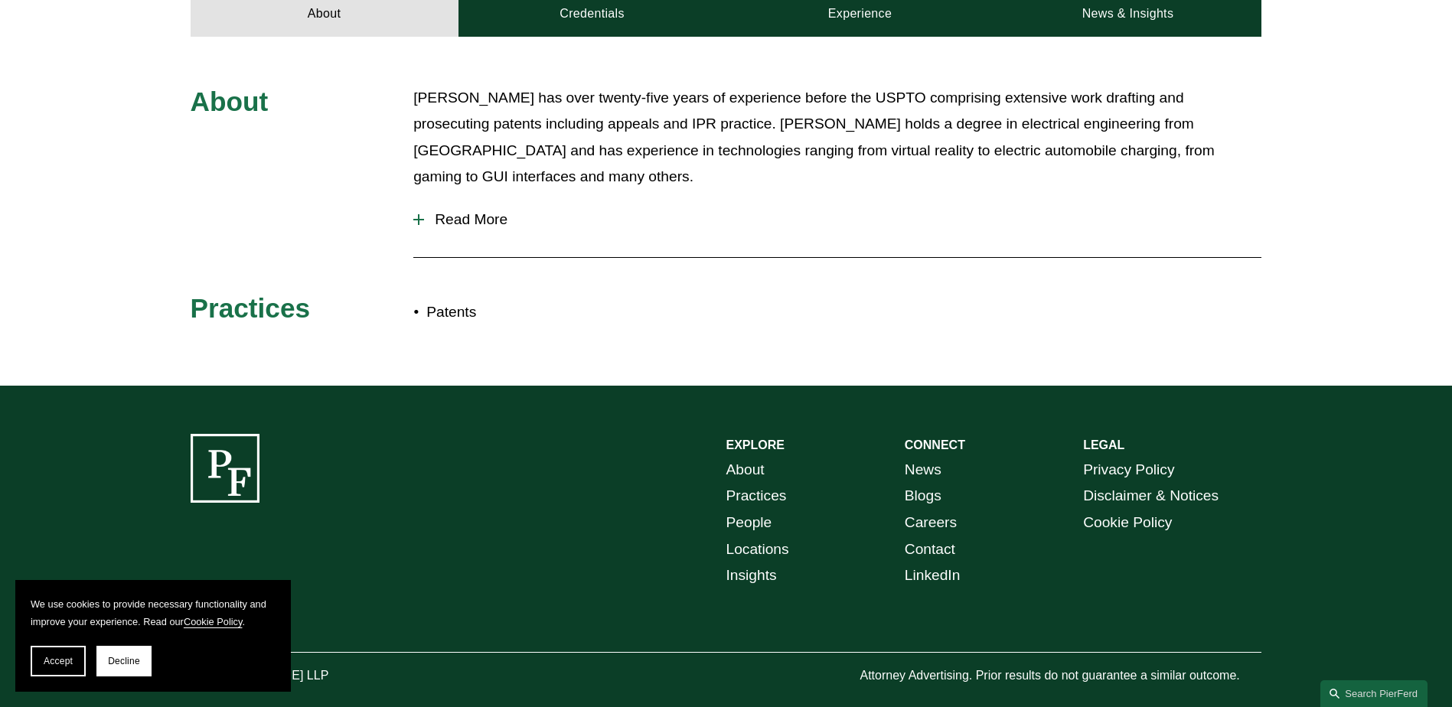
scroll to position [722, 0]
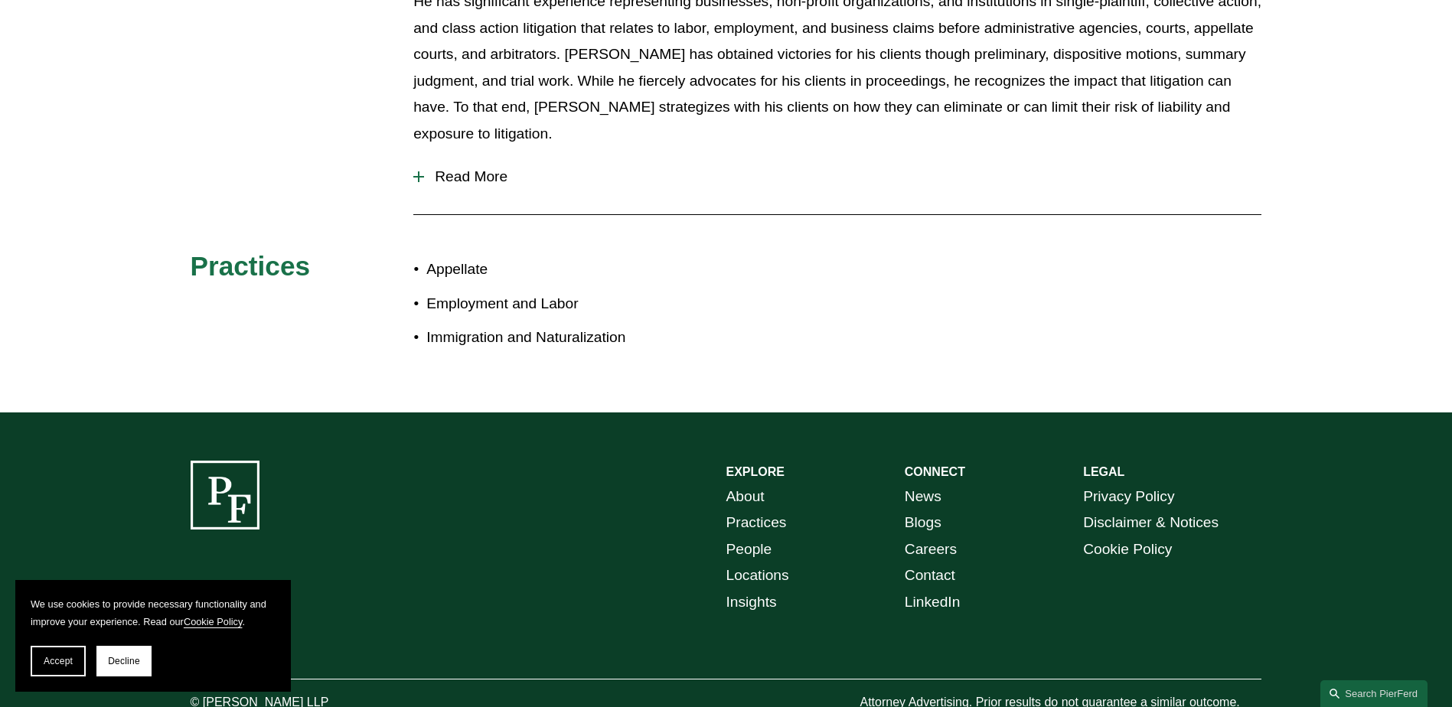
scroll to position [791, 0]
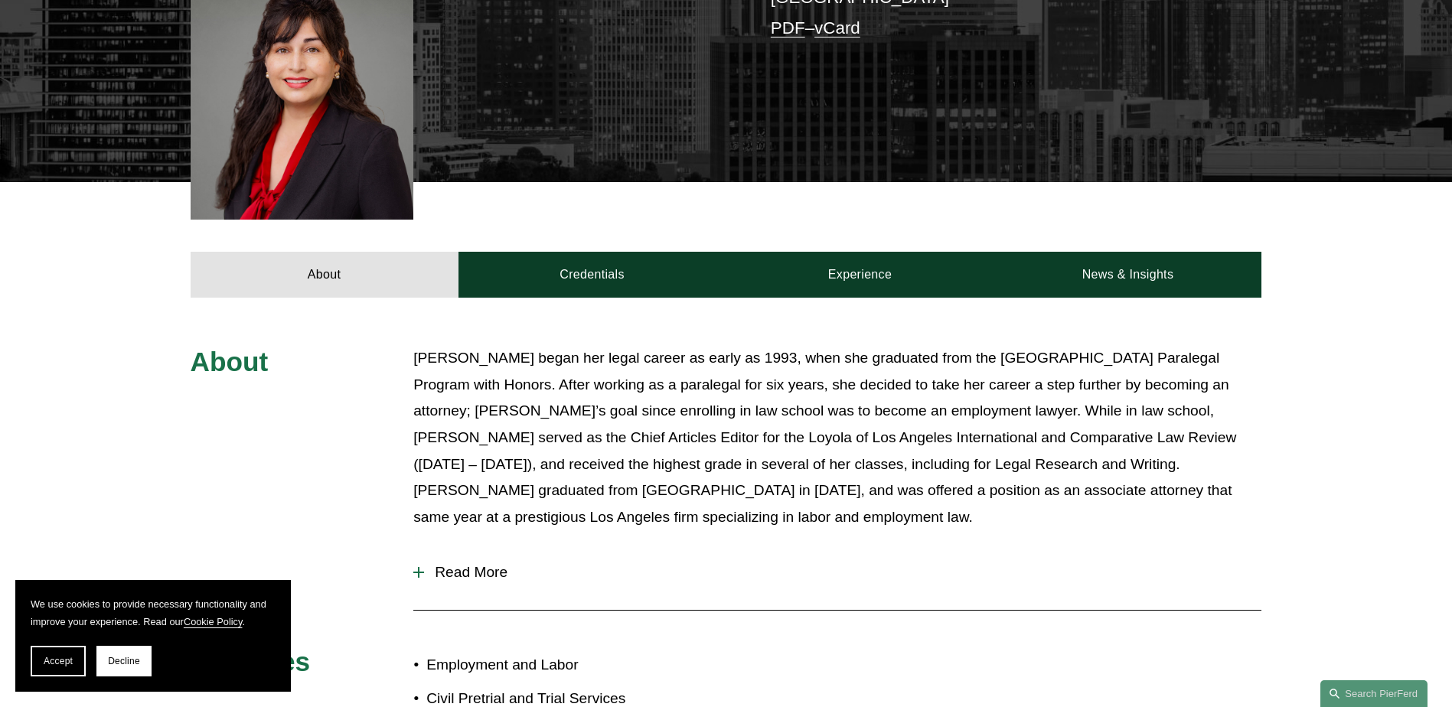
scroll to position [906, 0]
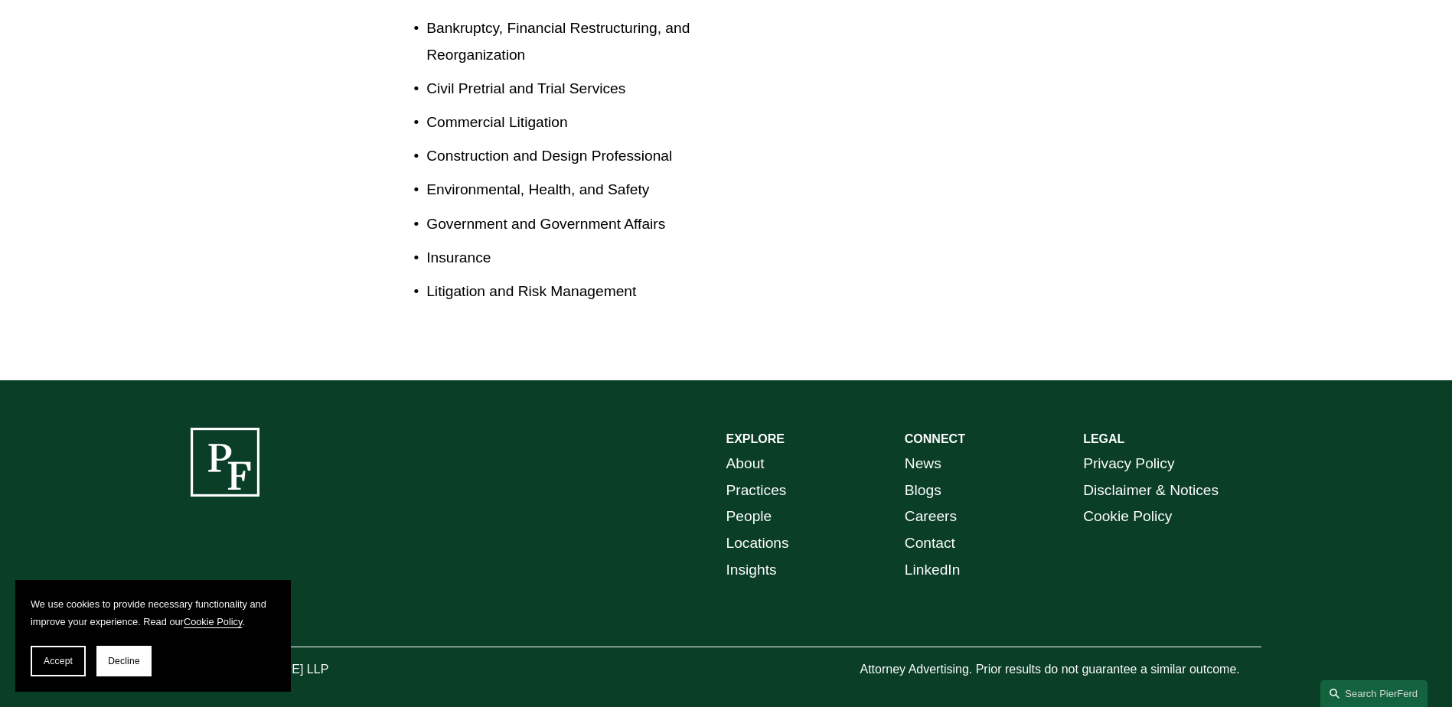
scroll to position [868, 0]
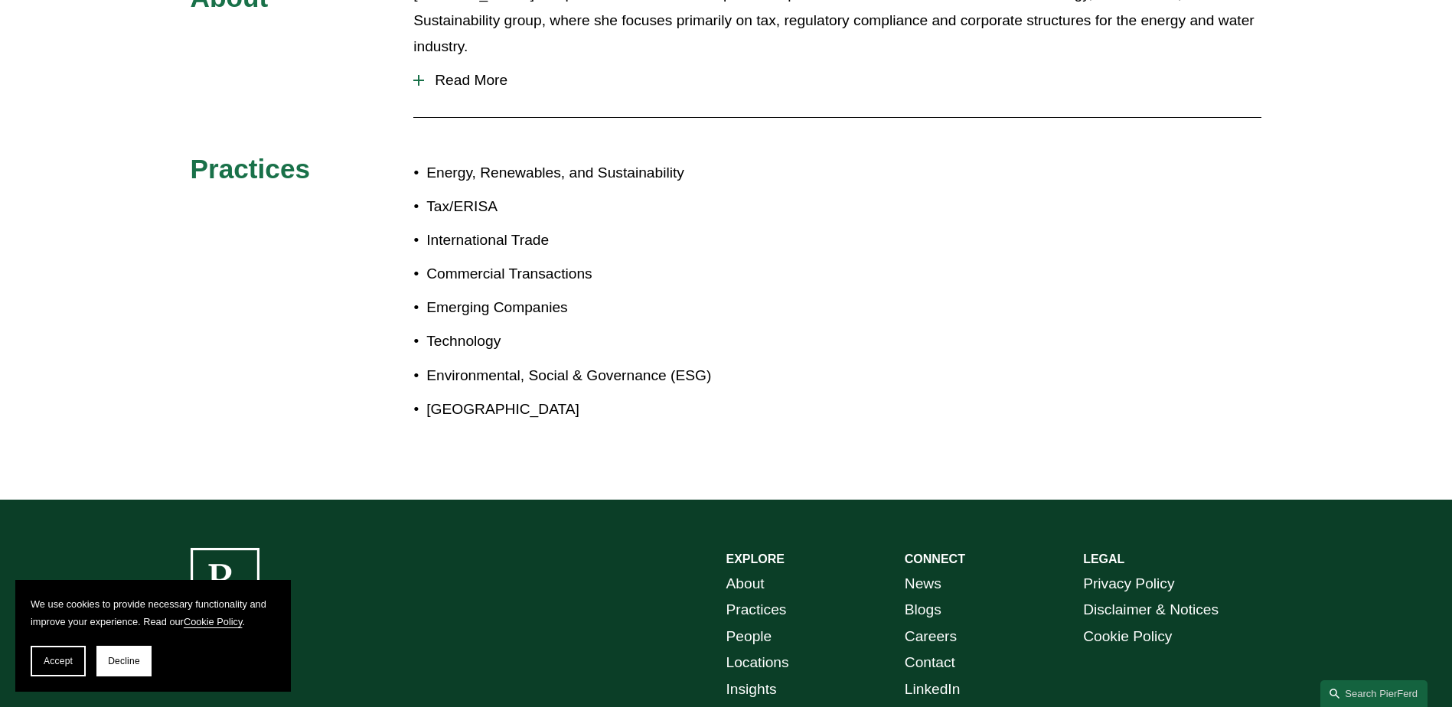
scroll to position [845, 0]
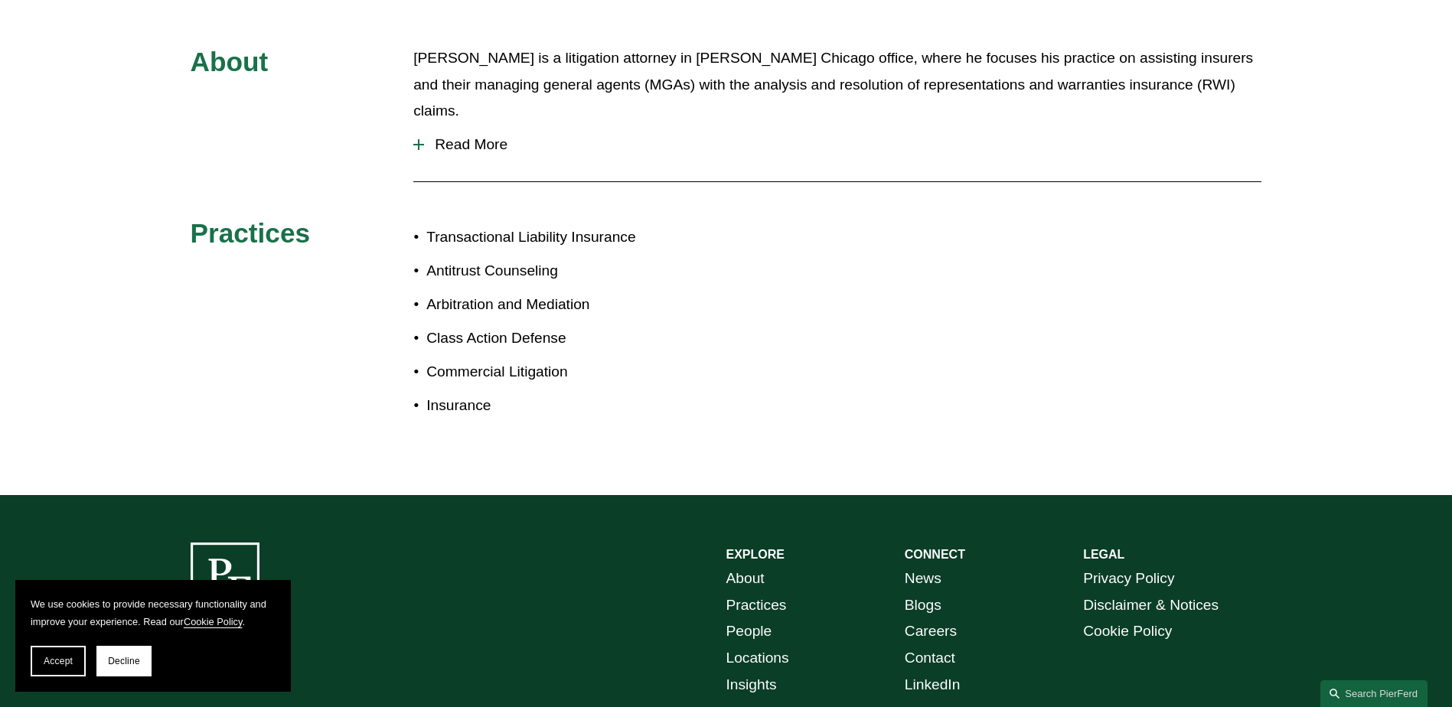
scroll to position [919, 0]
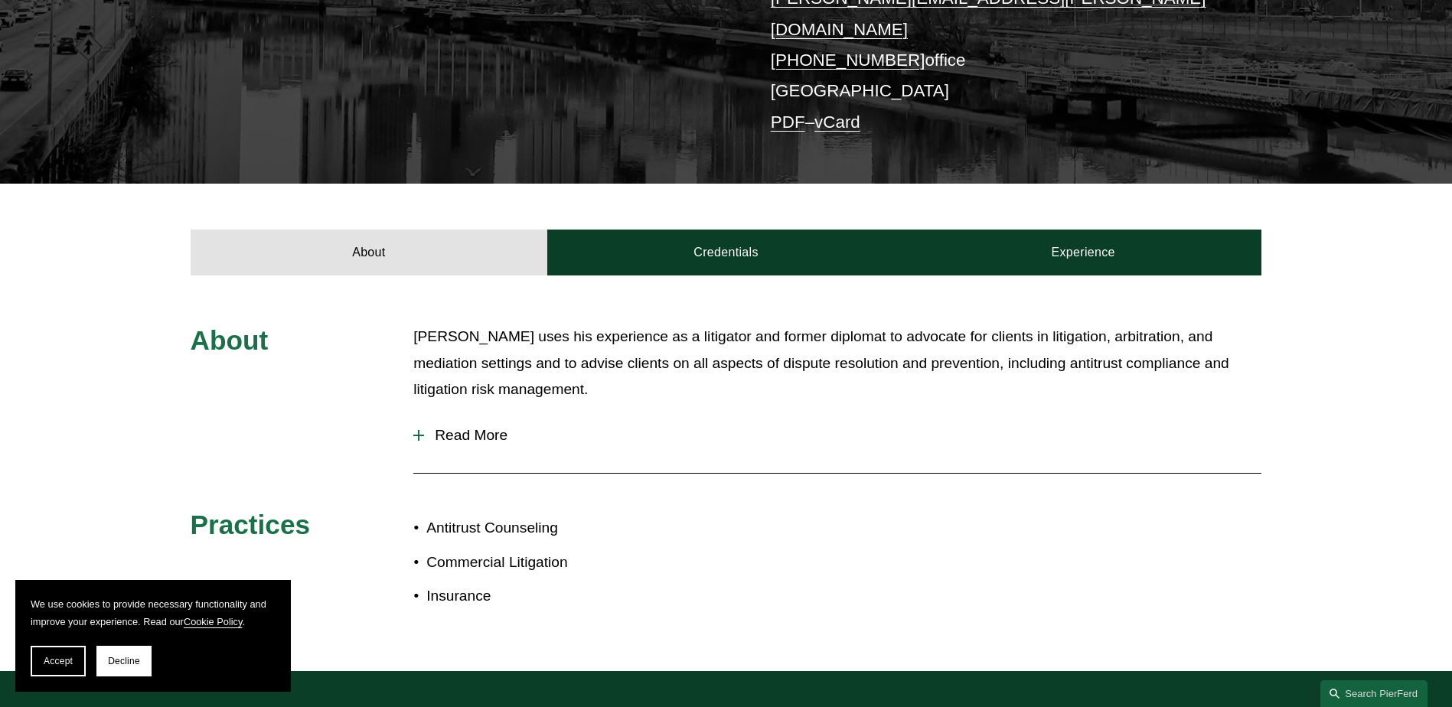
scroll to position [653, 0]
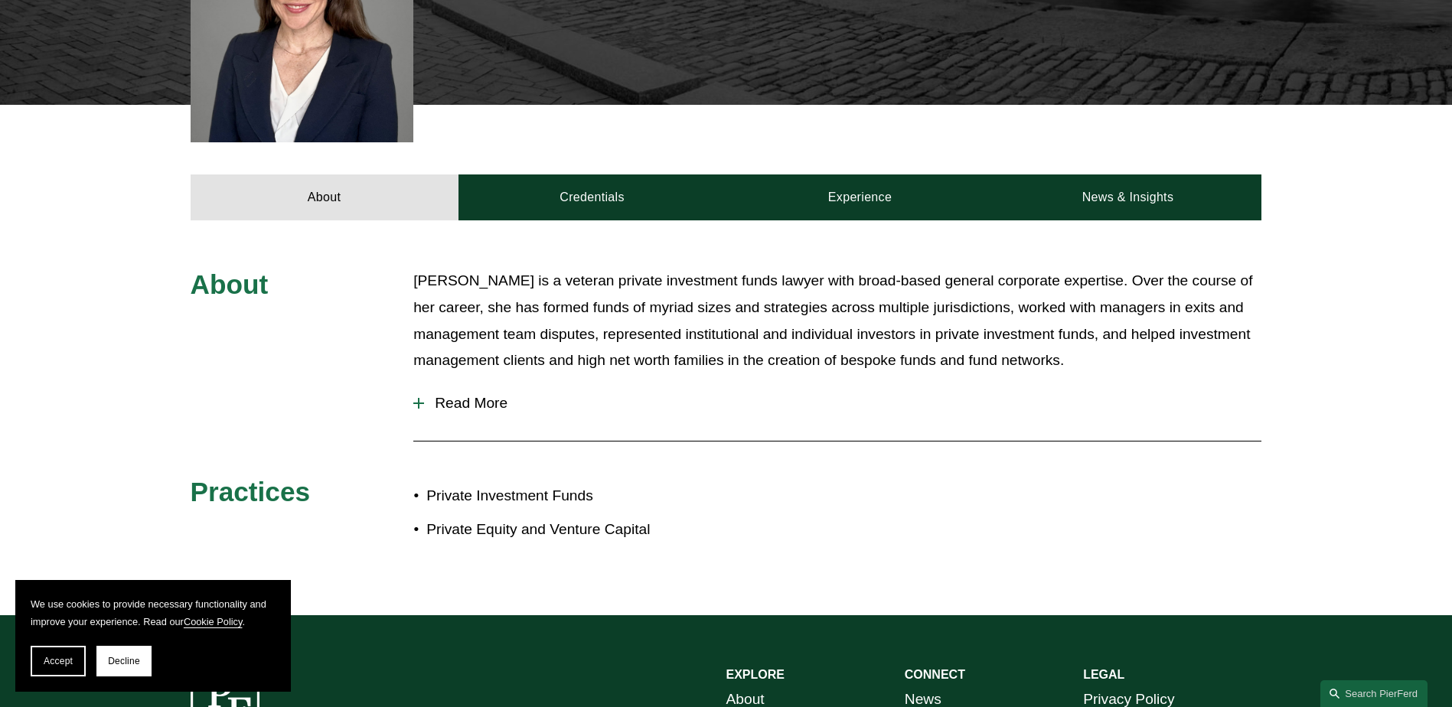
scroll to position [765, 0]
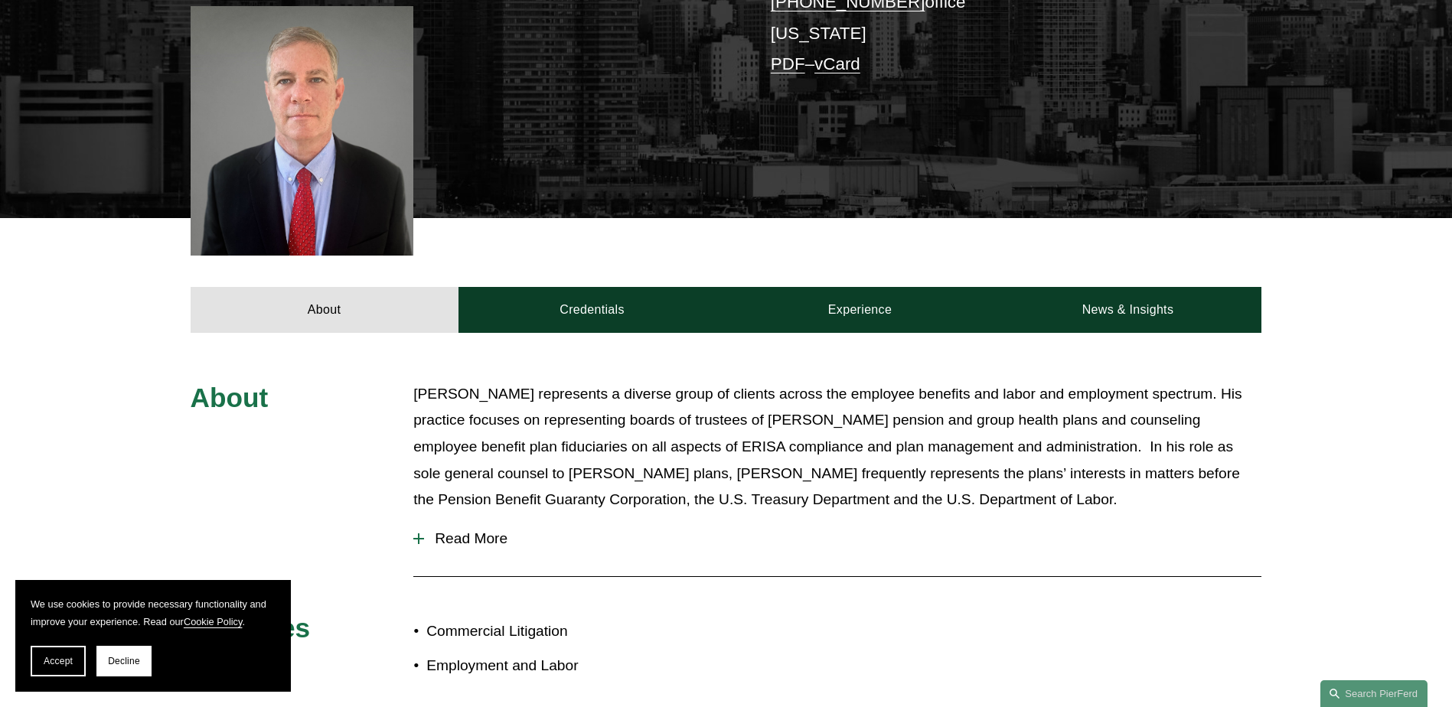
scroll to position [612, 0]
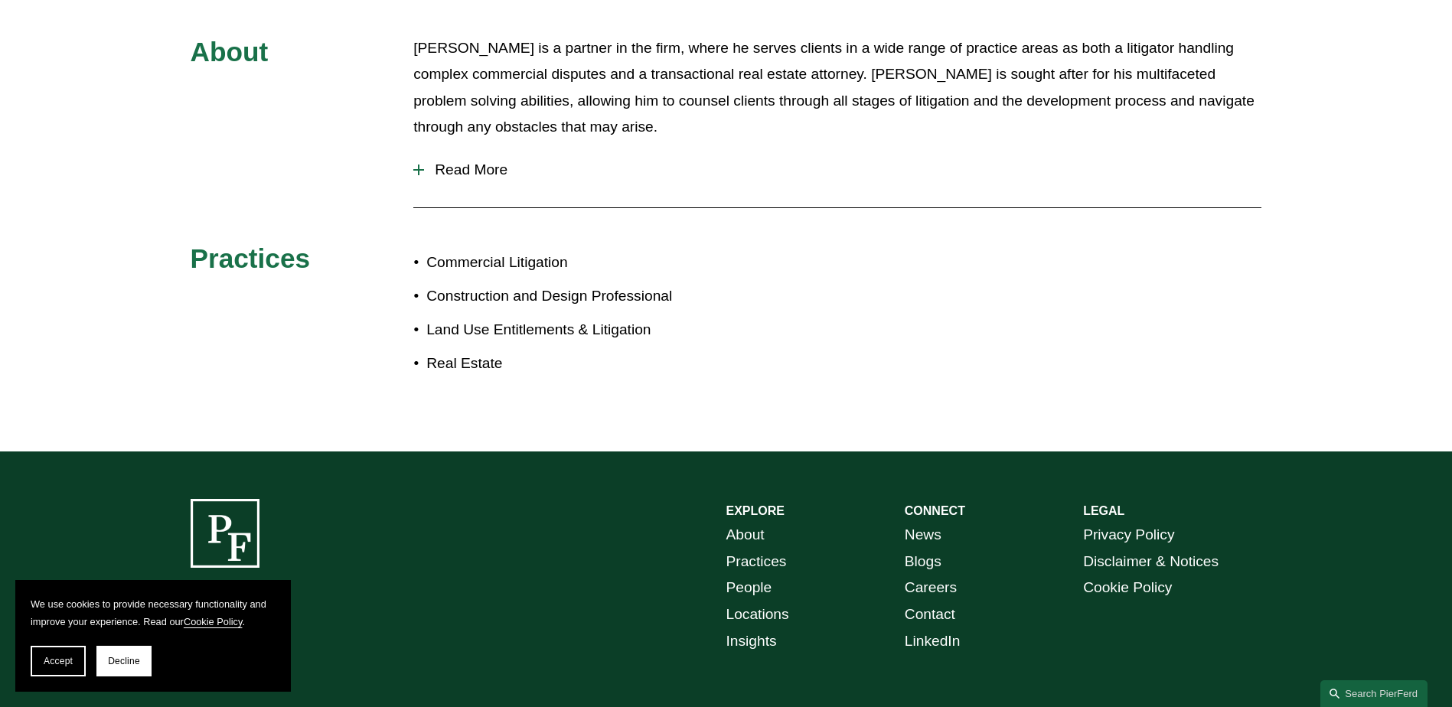
scroll to position [837, 0]
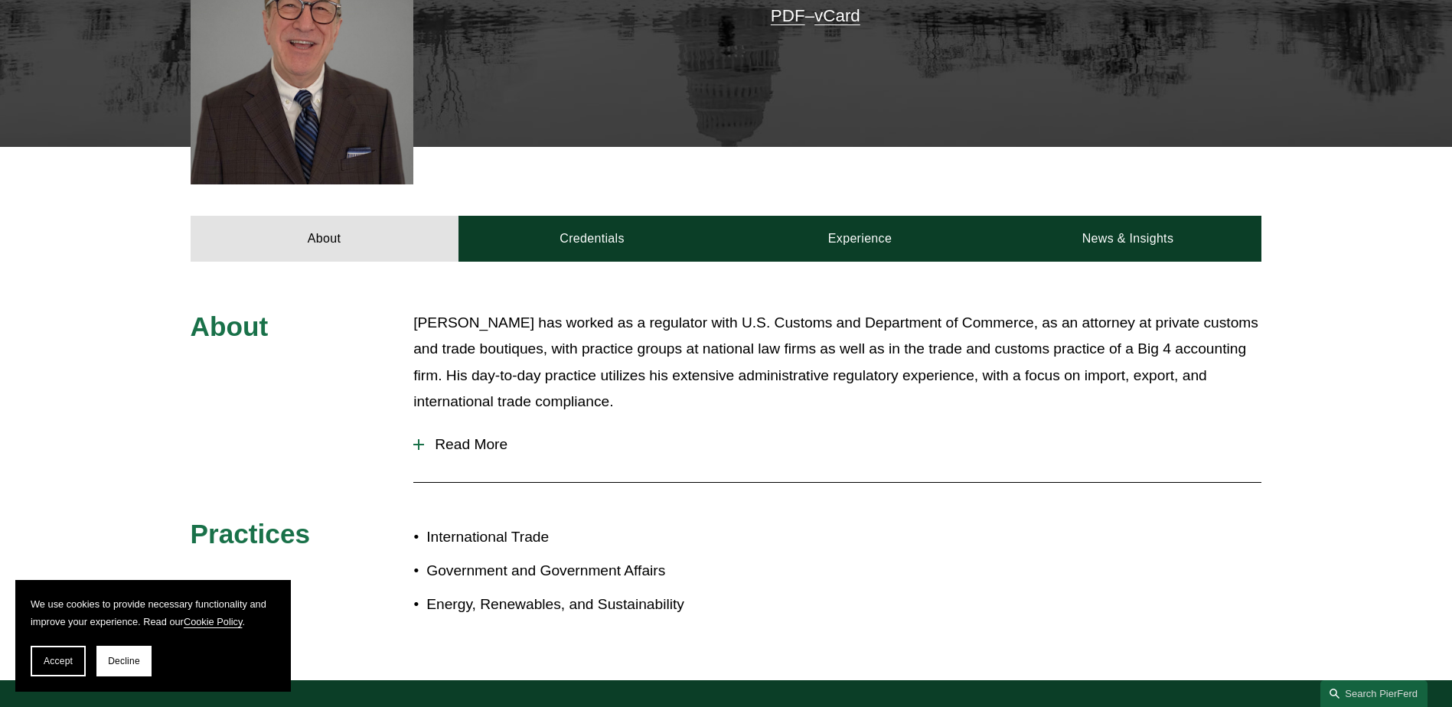
scroll to position [791, 0]
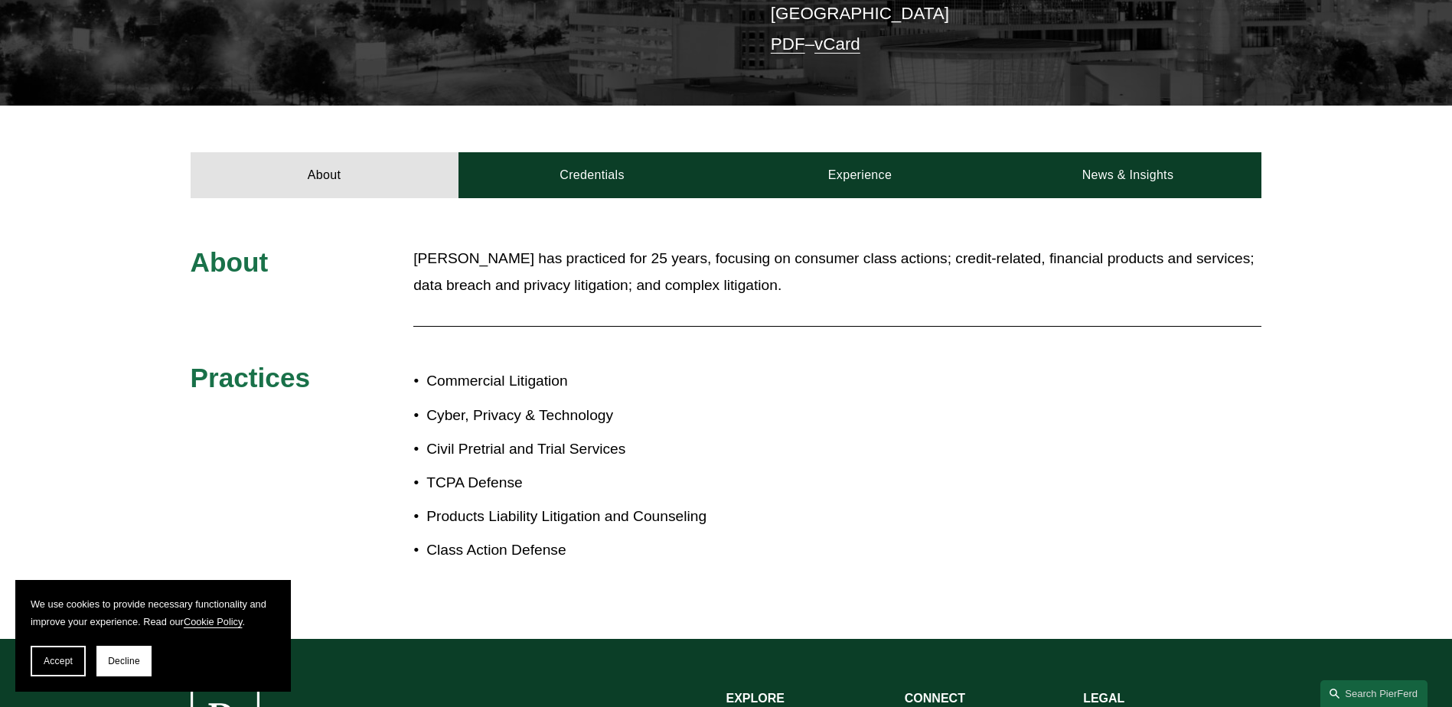
scroll to position [612, 0]
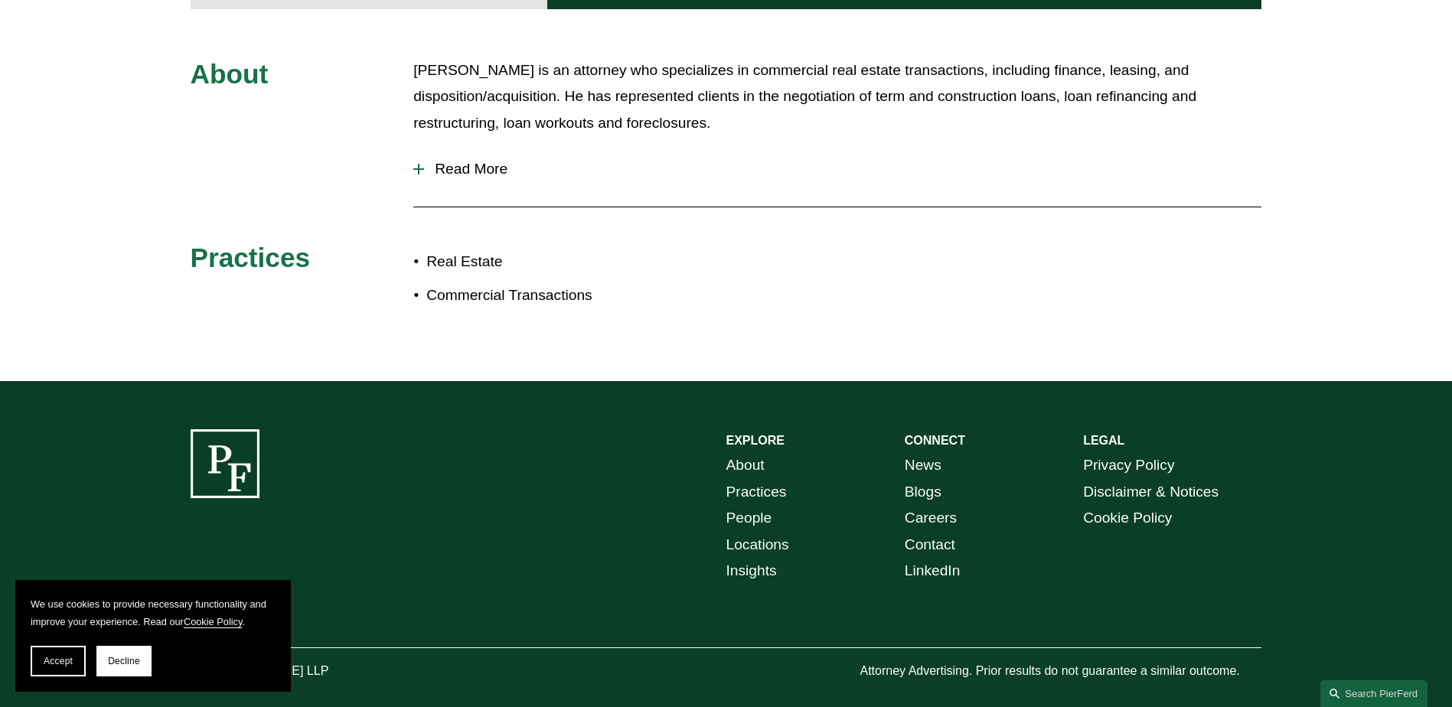
scroll to position [745, 0]
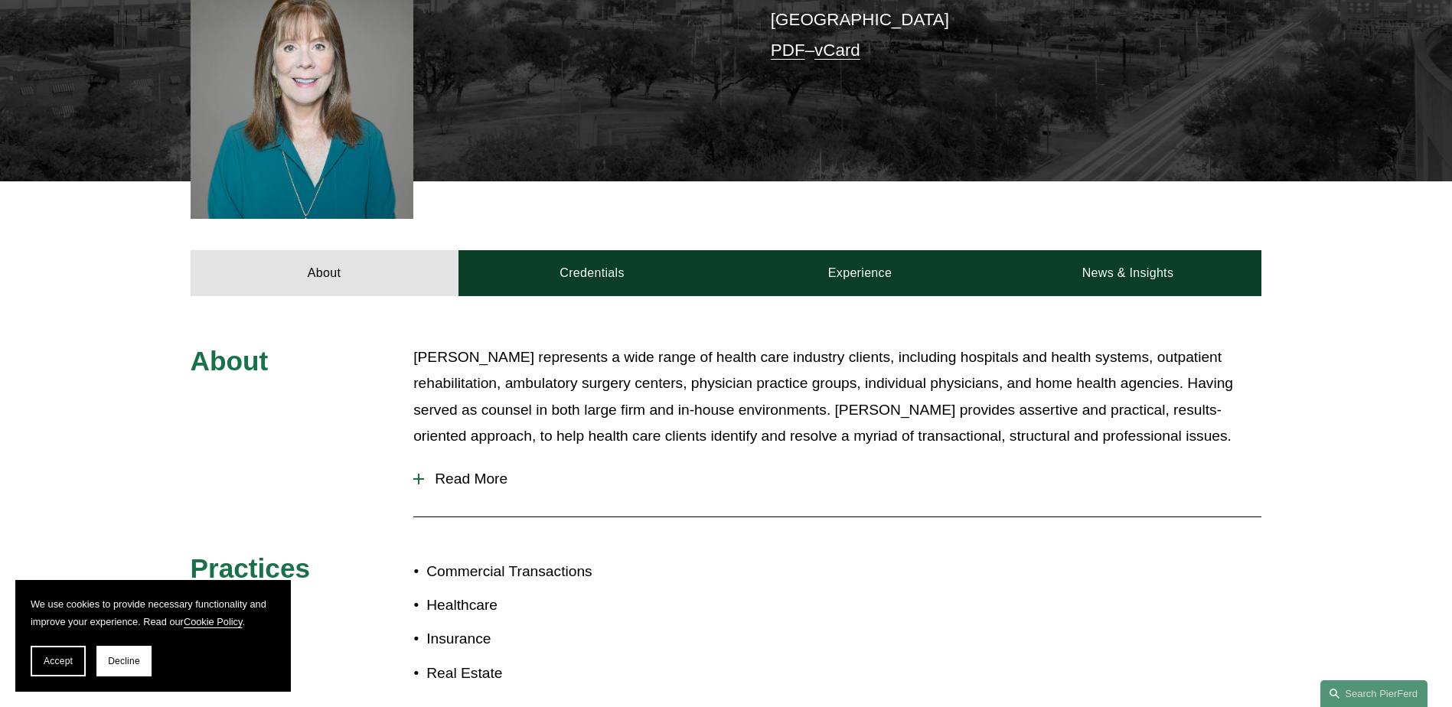
scroll to position [459, 0]
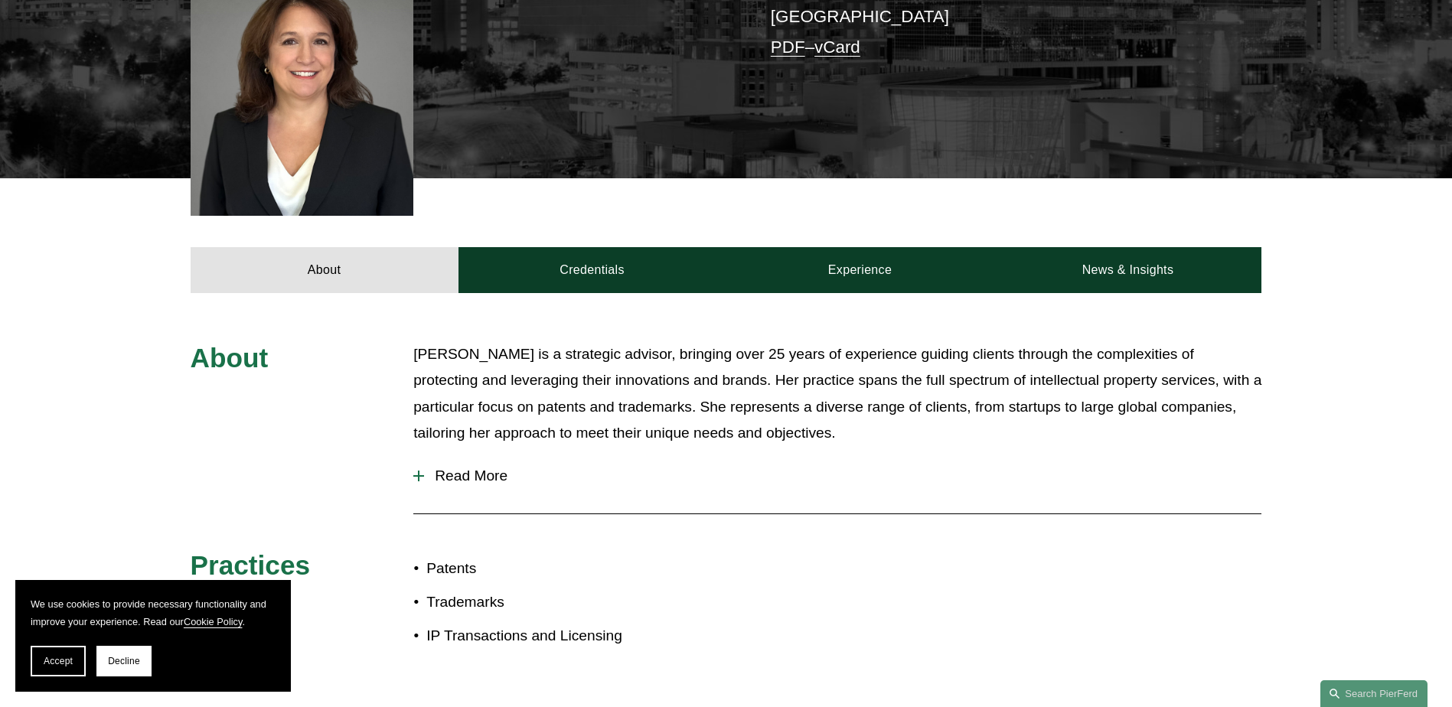
scroll to position [612, 0]
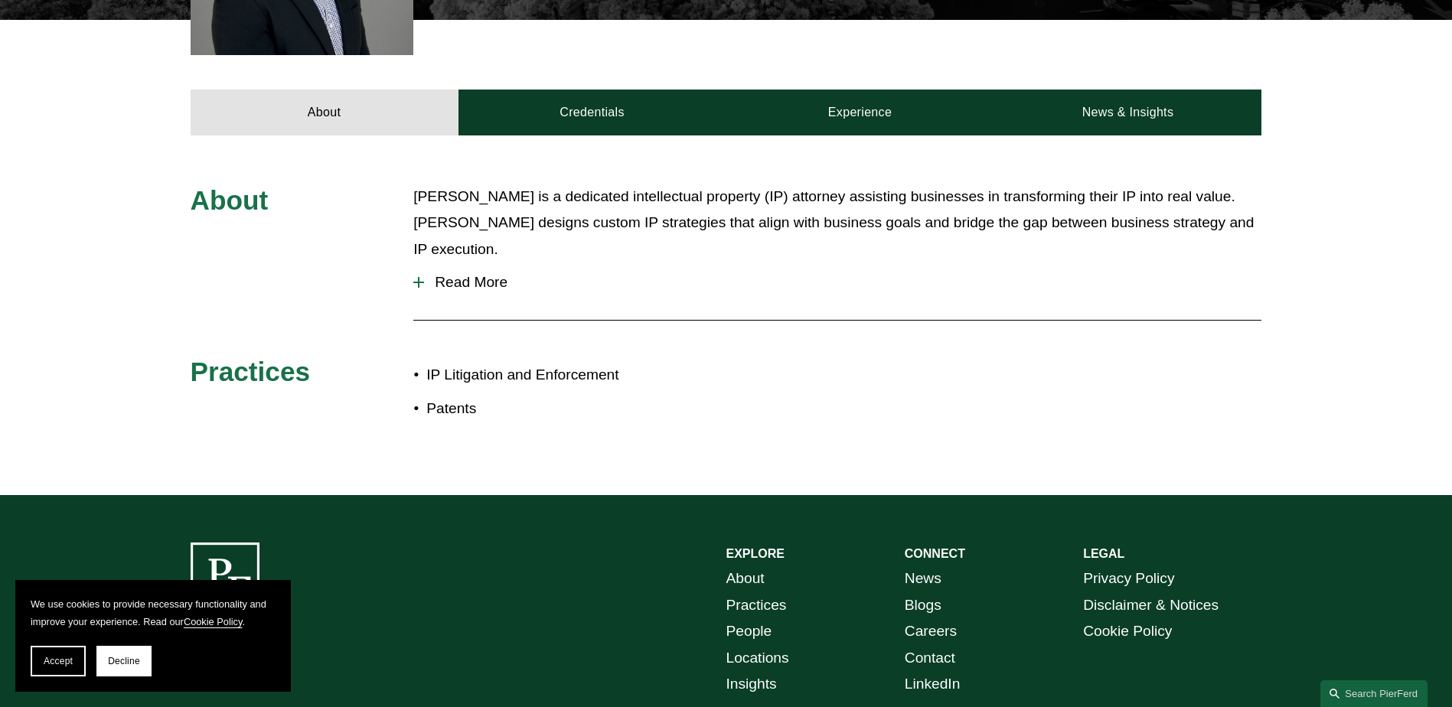
scroll to position [612, 0]
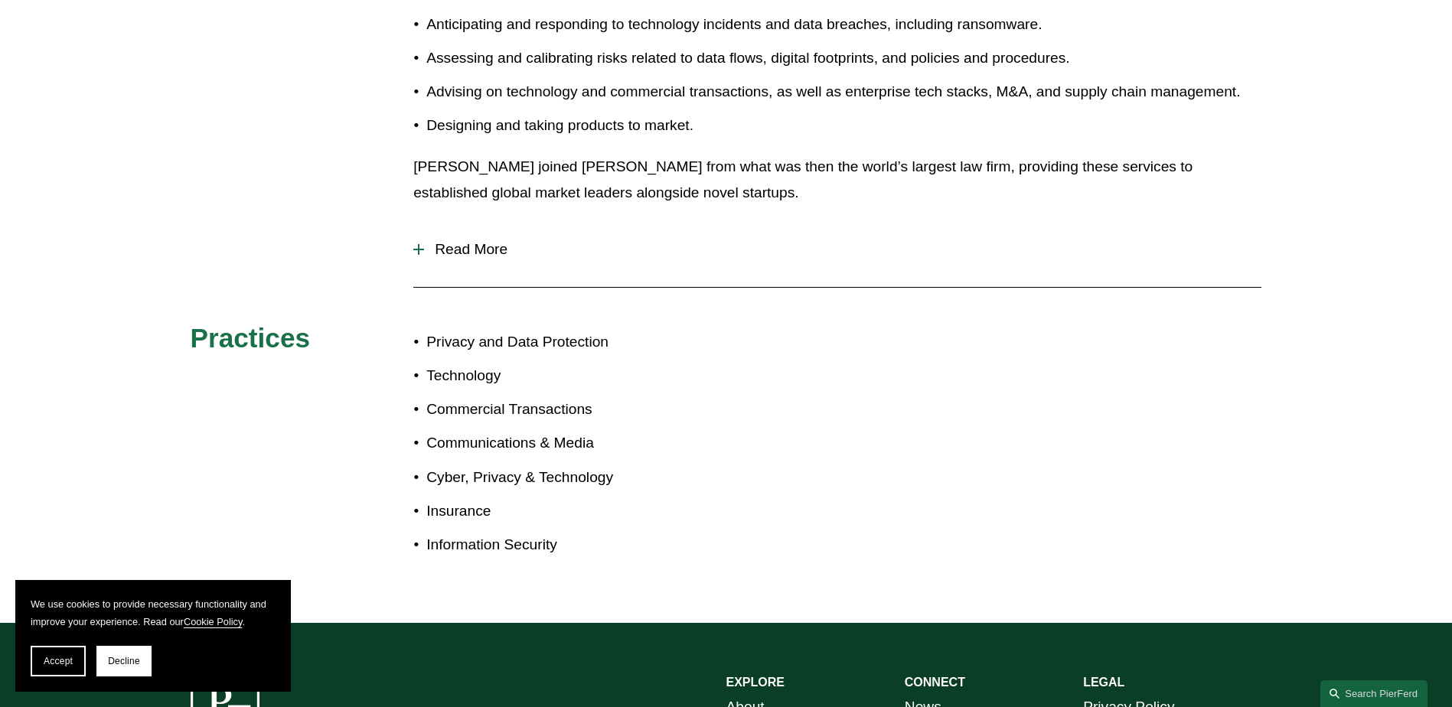
scroll to position [919, 0]
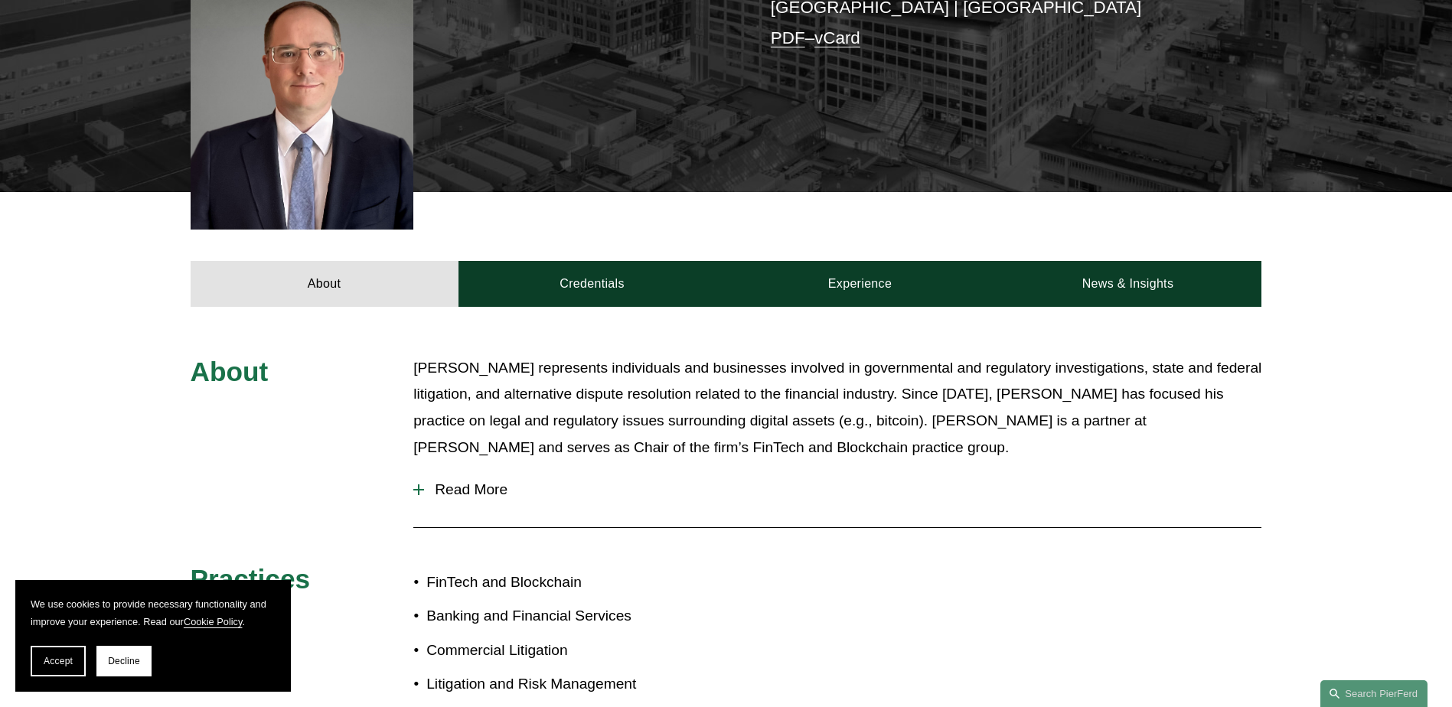
scroll to position [952, 0]
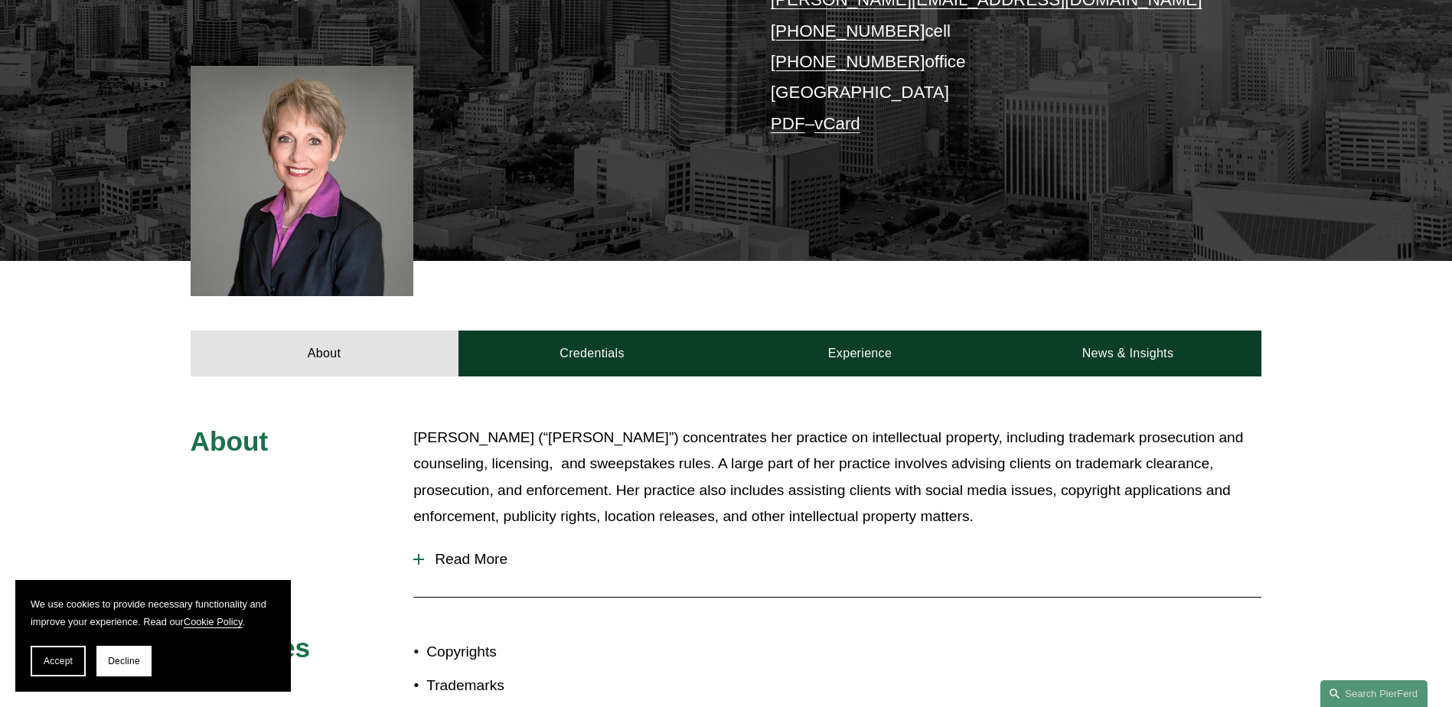
scroll to position [612, 0]
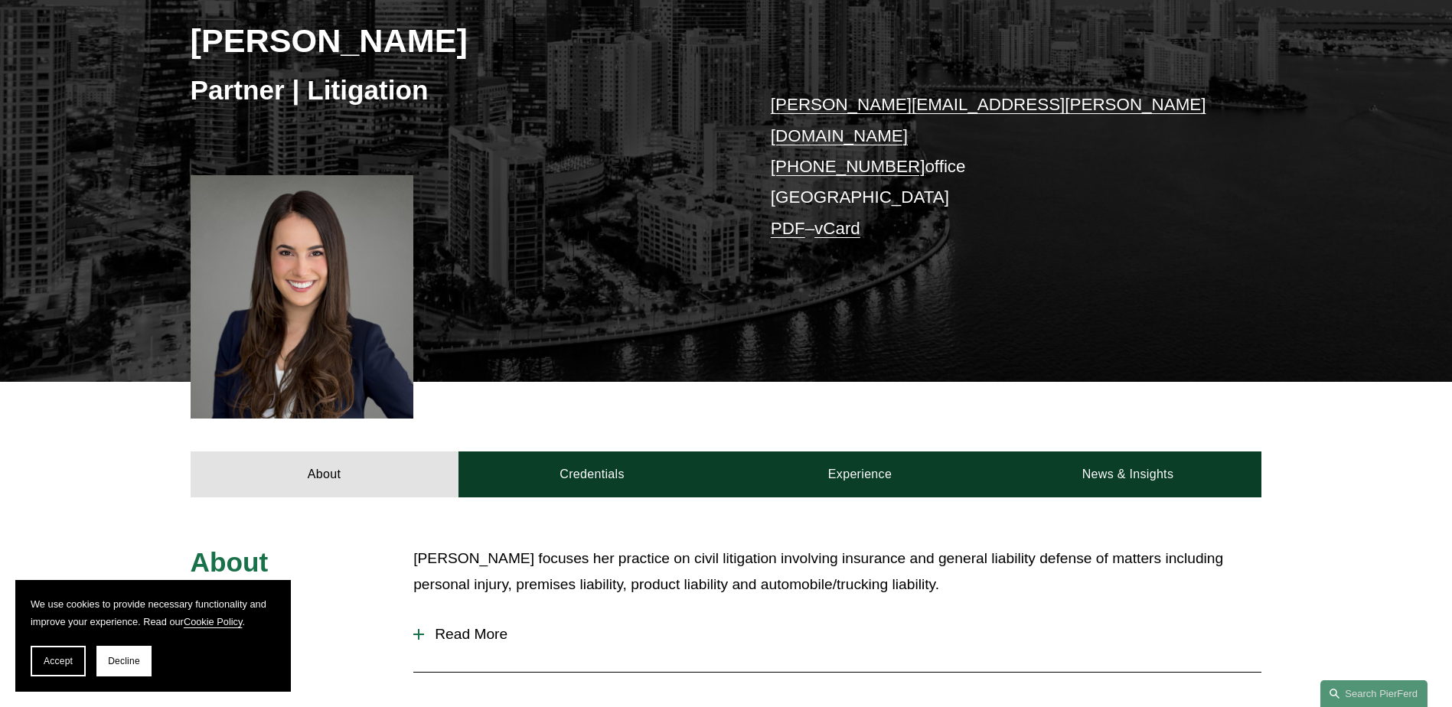
scroll to position [459, 0]
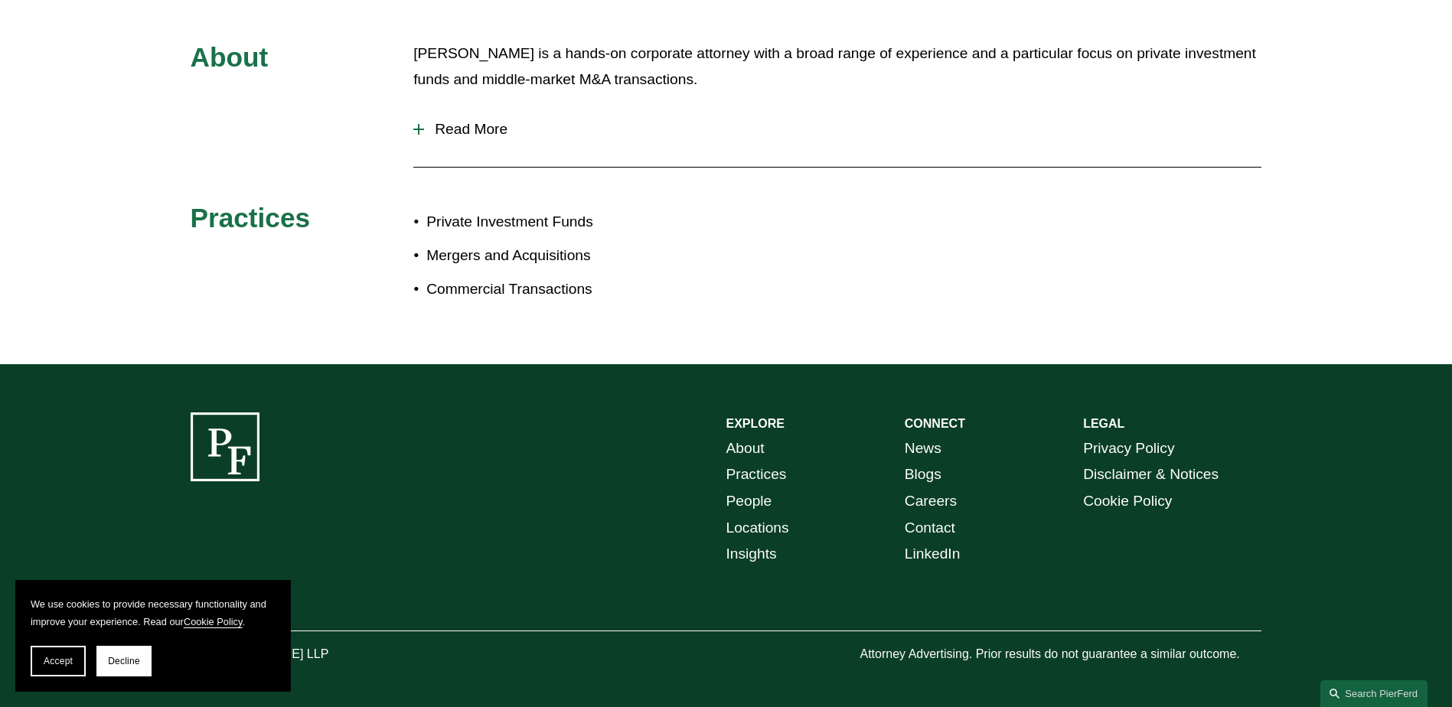
scroll to position [745, 0]
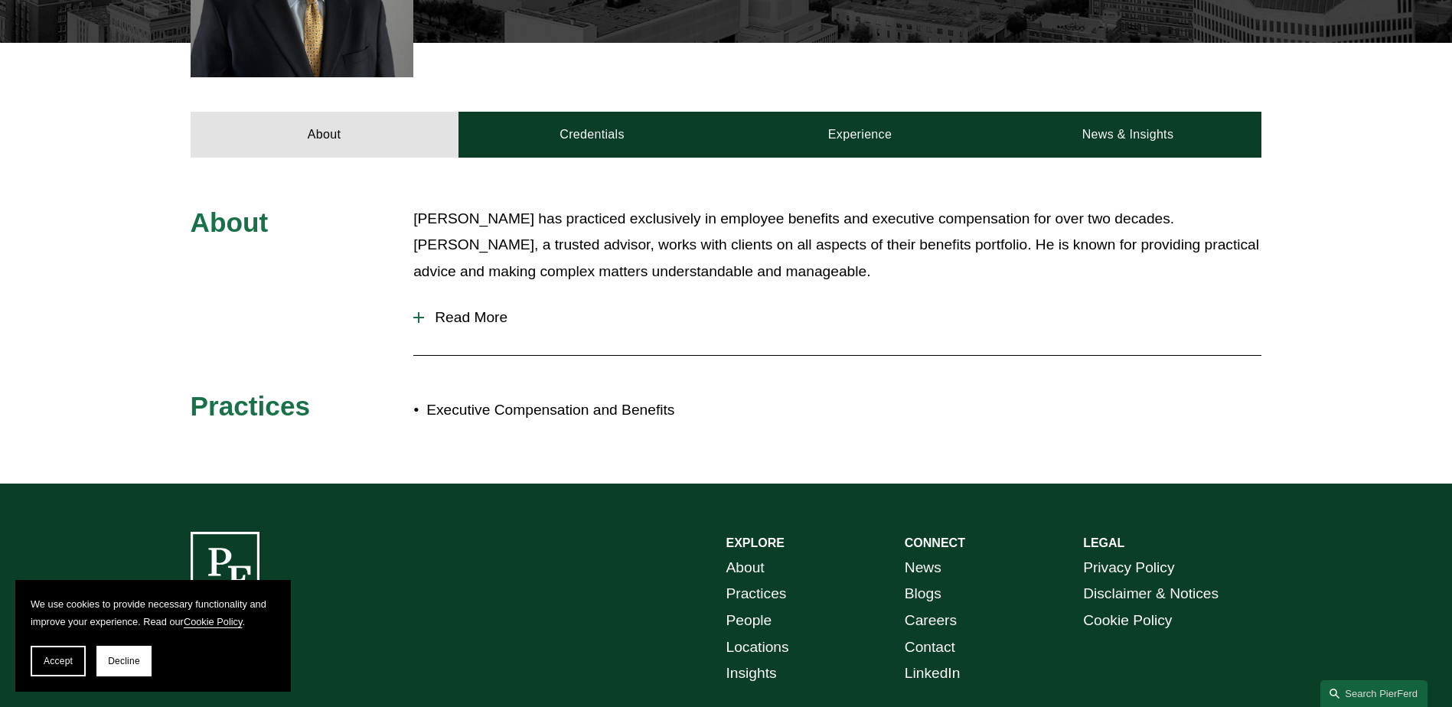
scroll to position [612, 0]
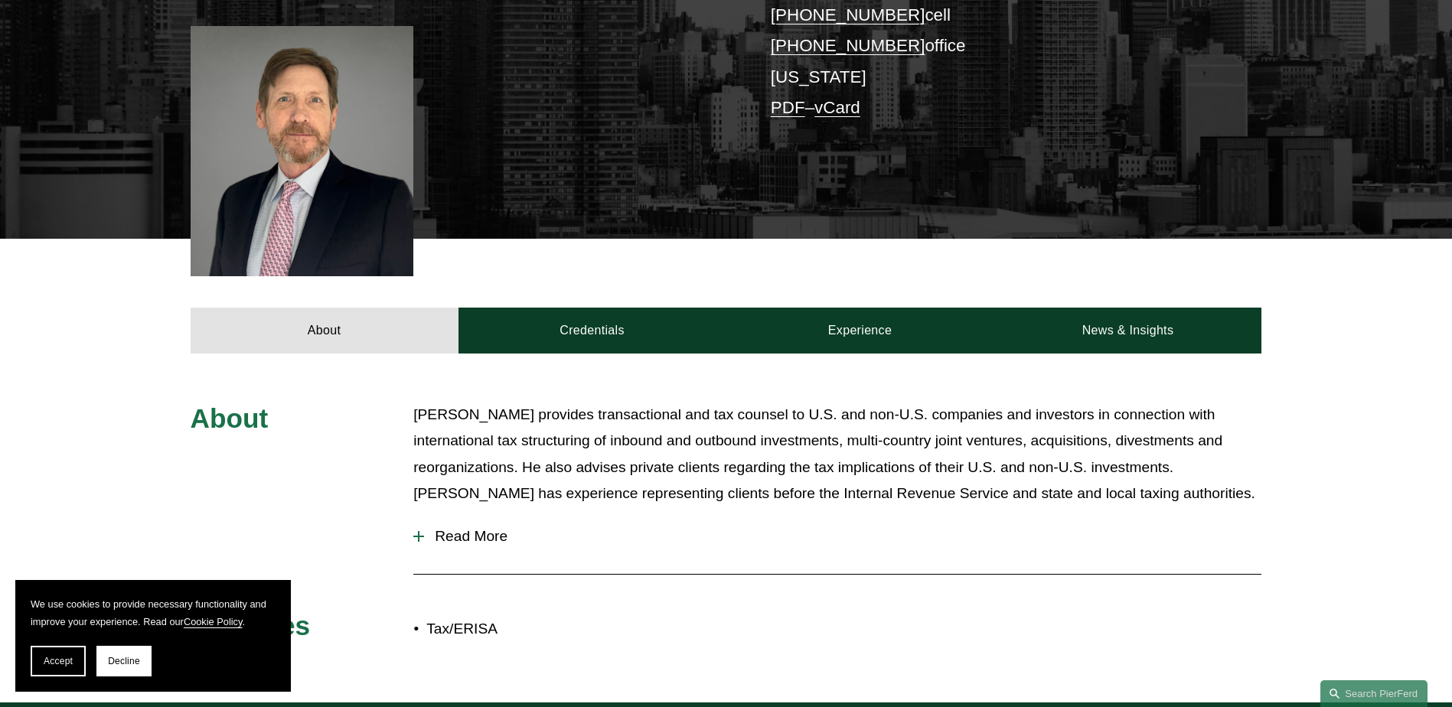
scroll to position [459, 0]
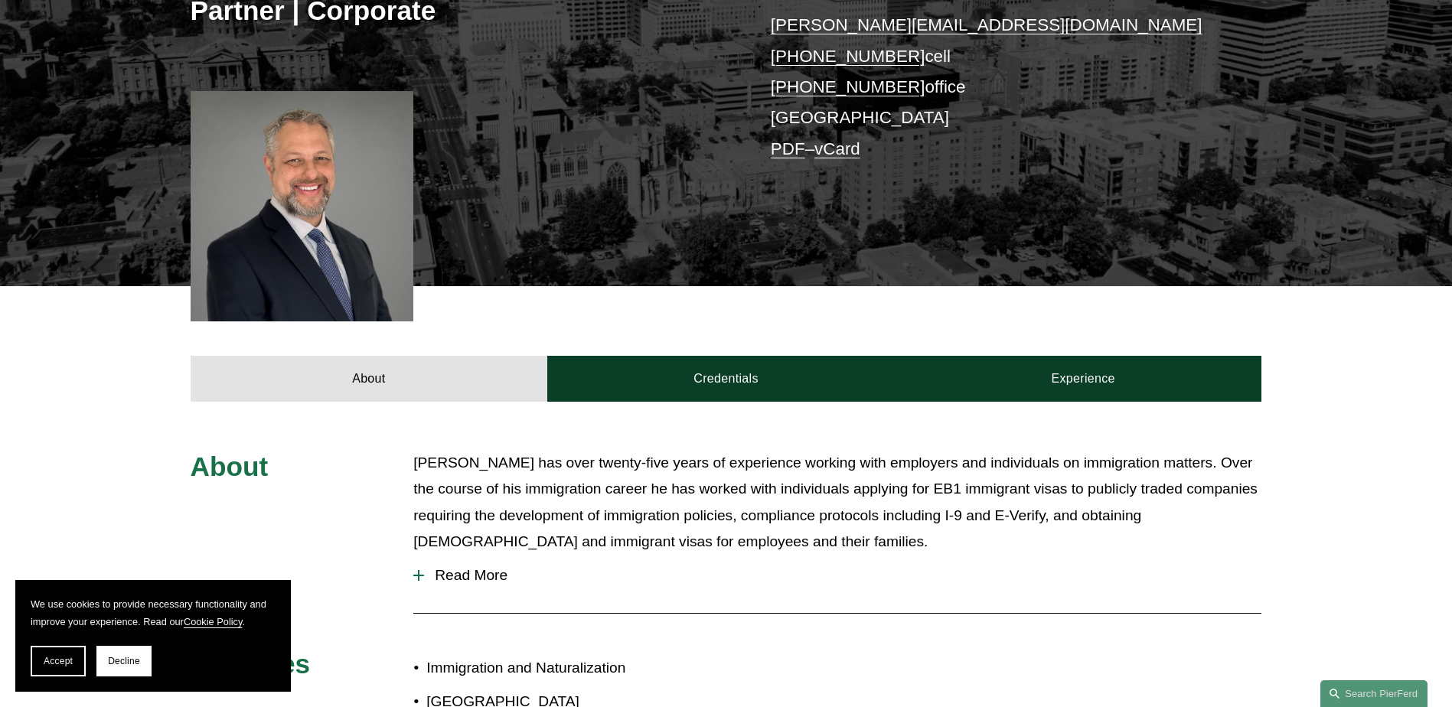
scroll to position [459, 0]
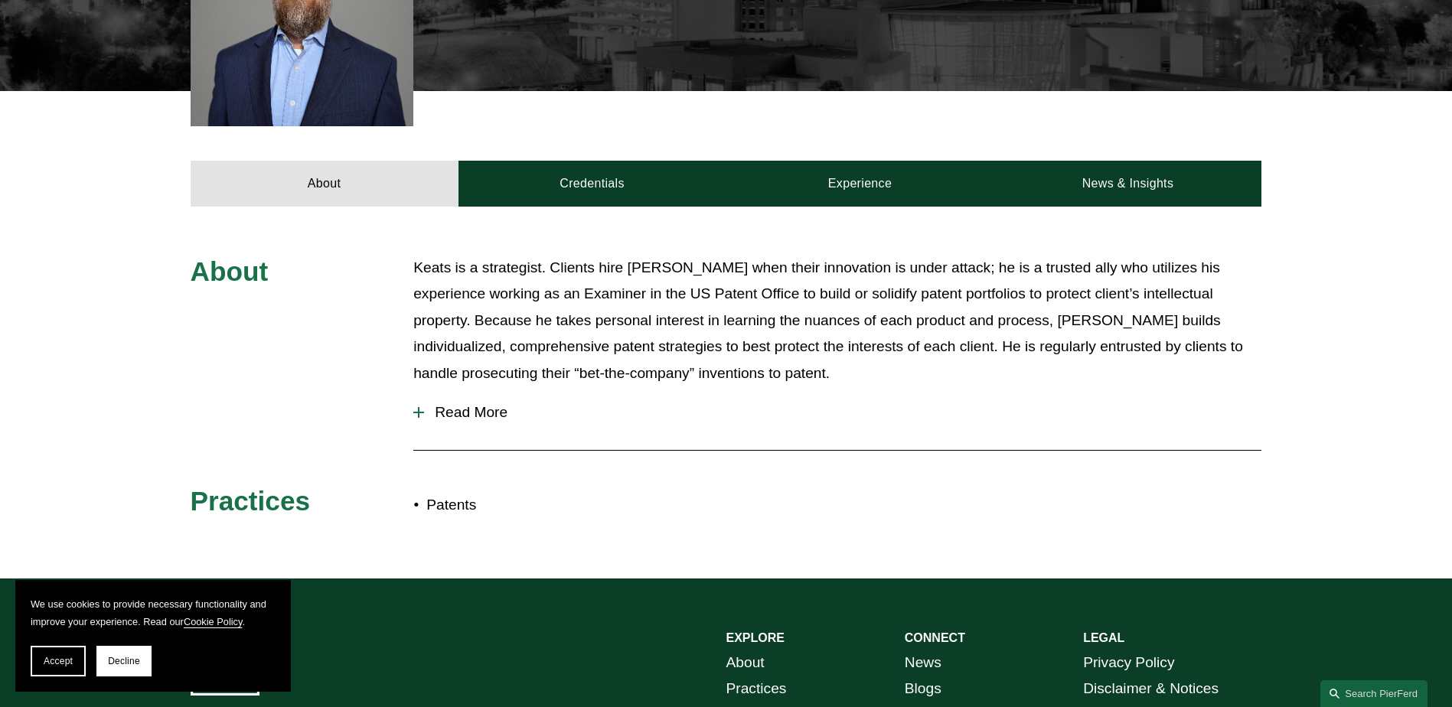
scroll to position [745, 0]
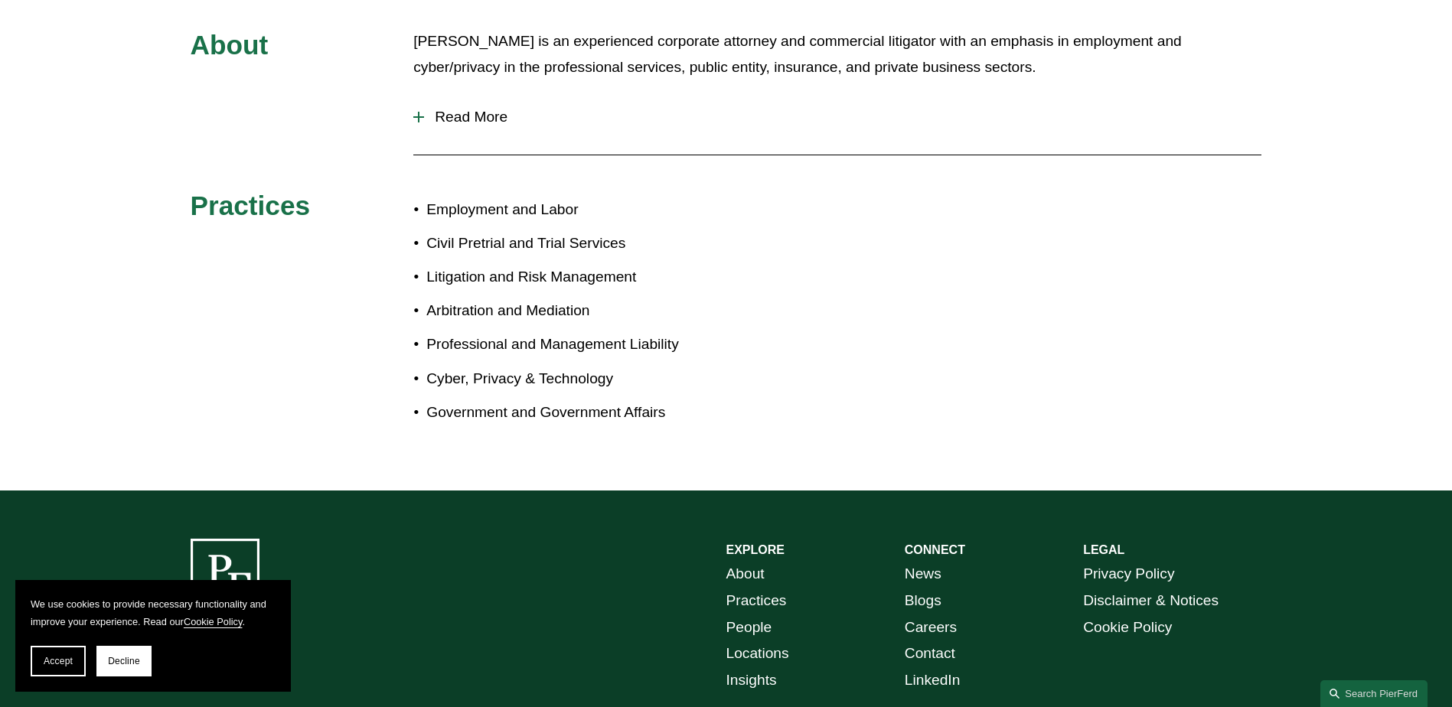
scroll to position [765, 0]
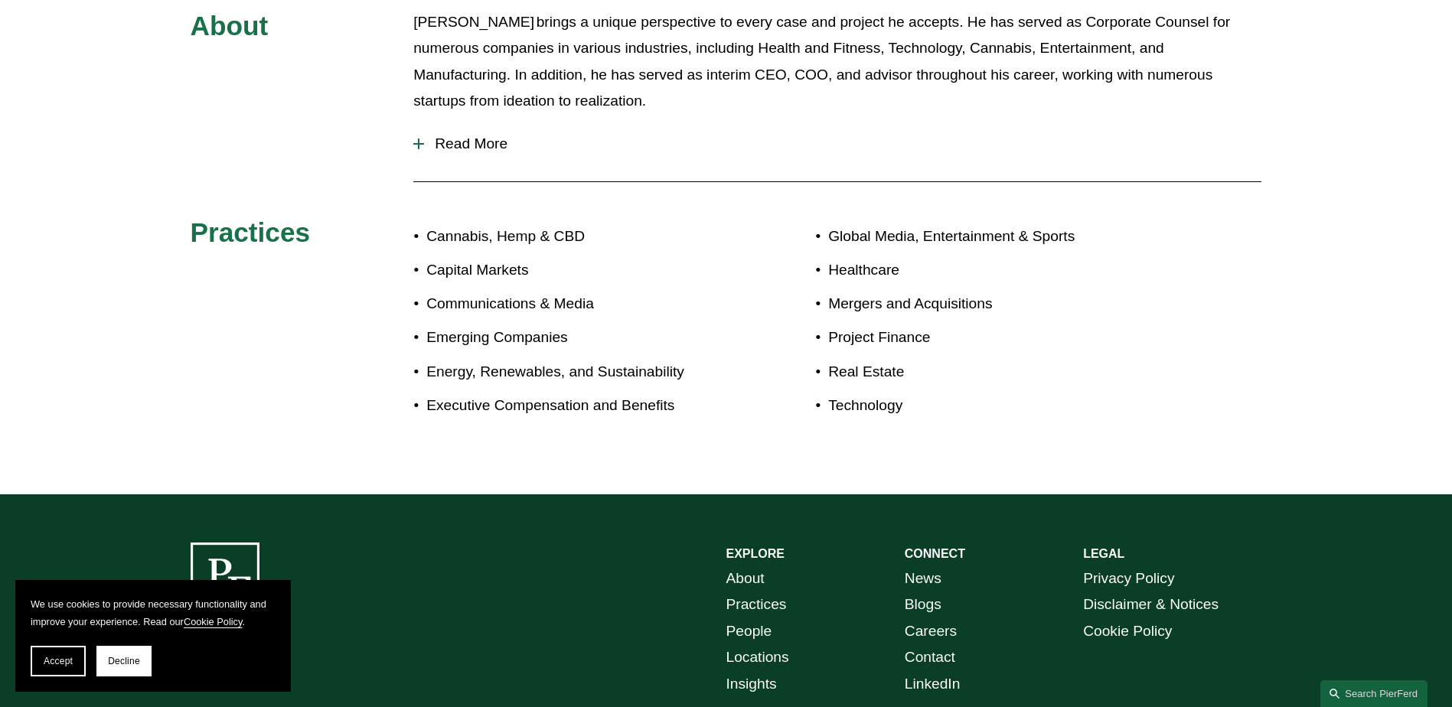
scroll to position [906, 0]
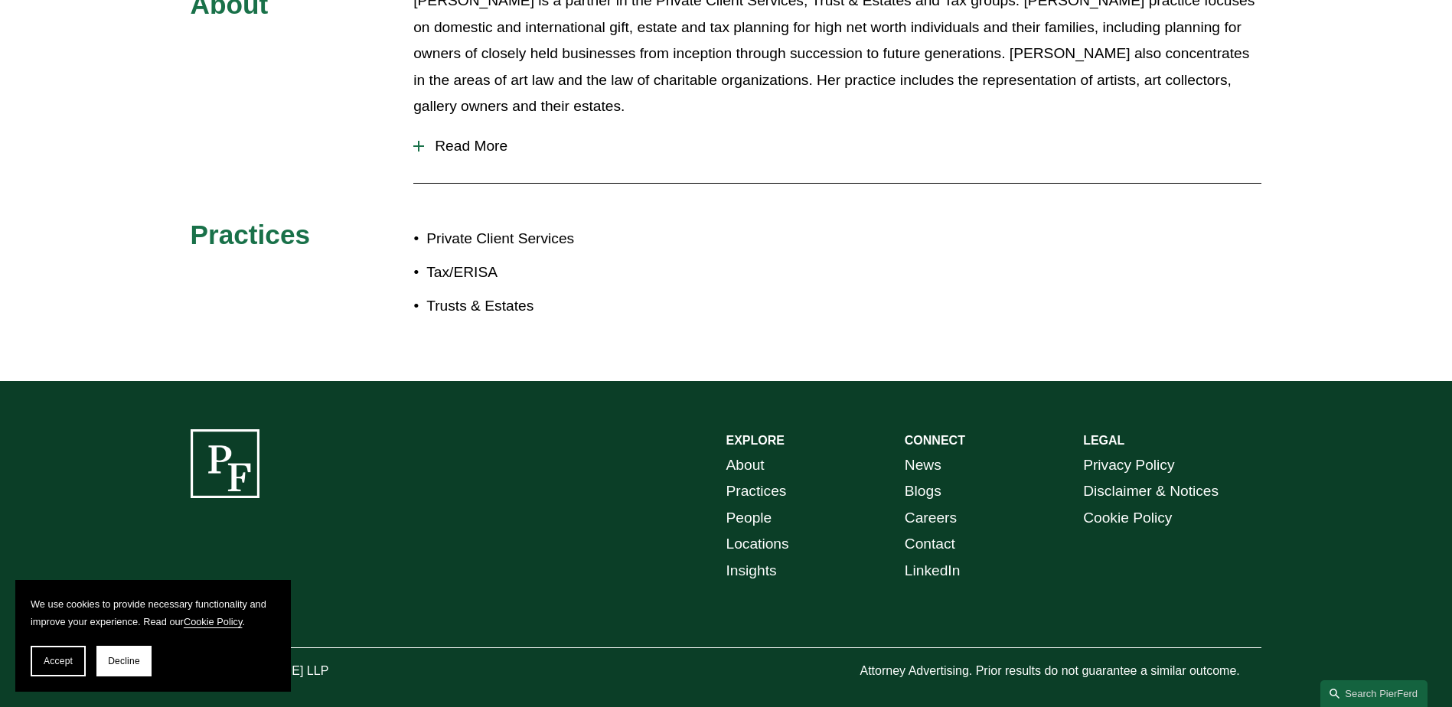
scroll to position [883, 0]
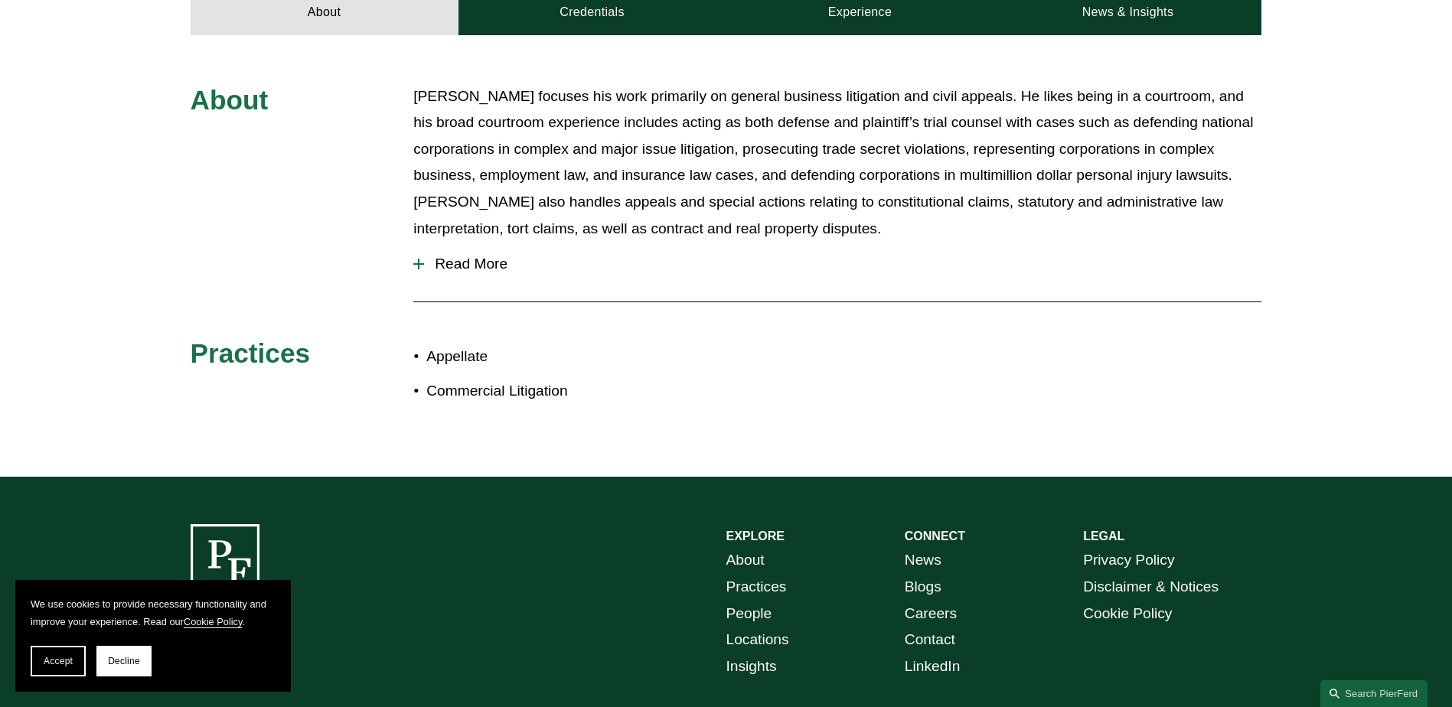
scroll to position [765, 0]
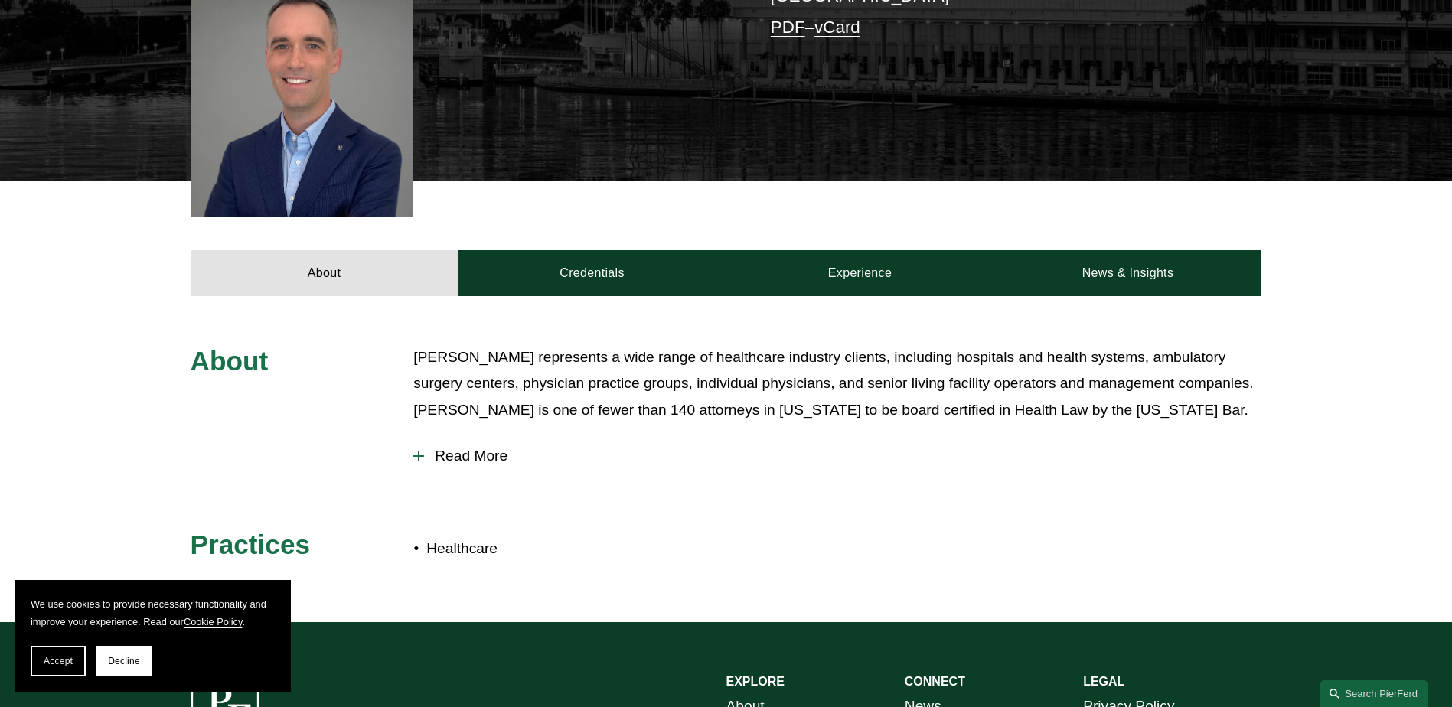
scroll to position [459, 0]
